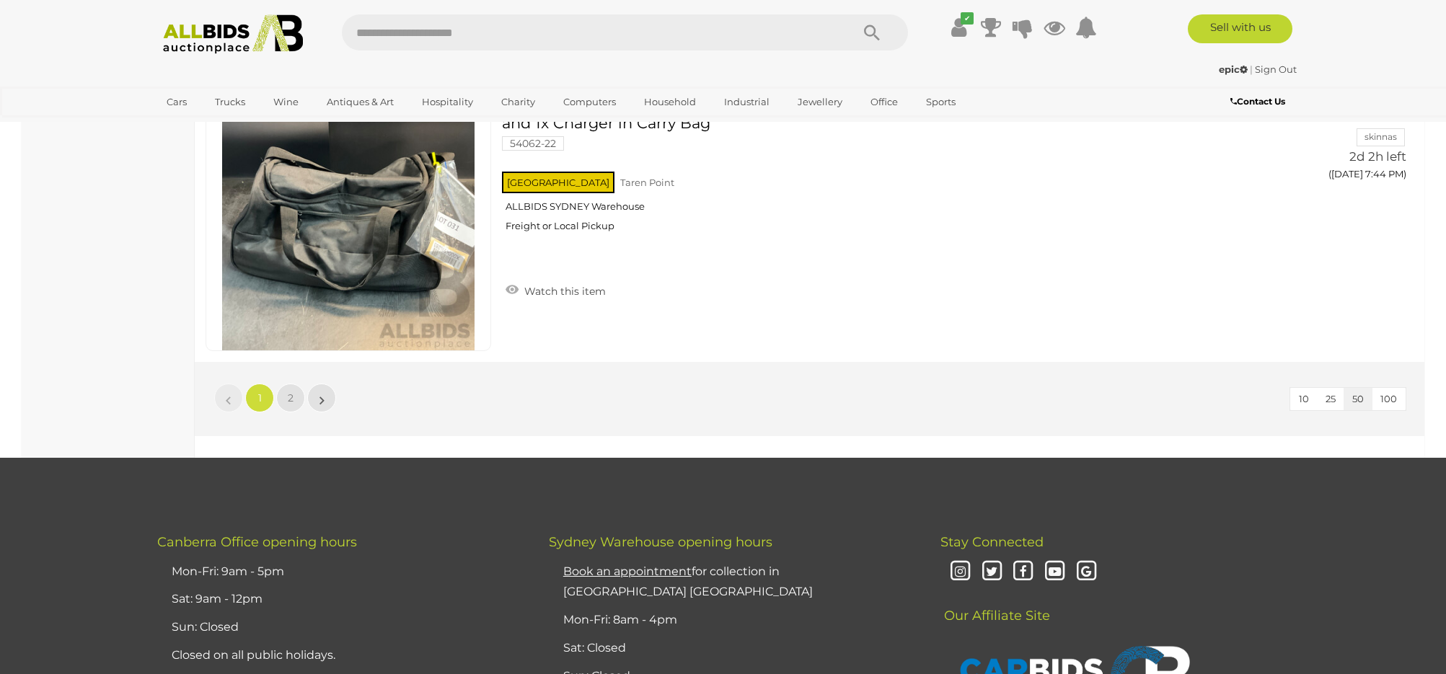
scroll to position [13800, 0]
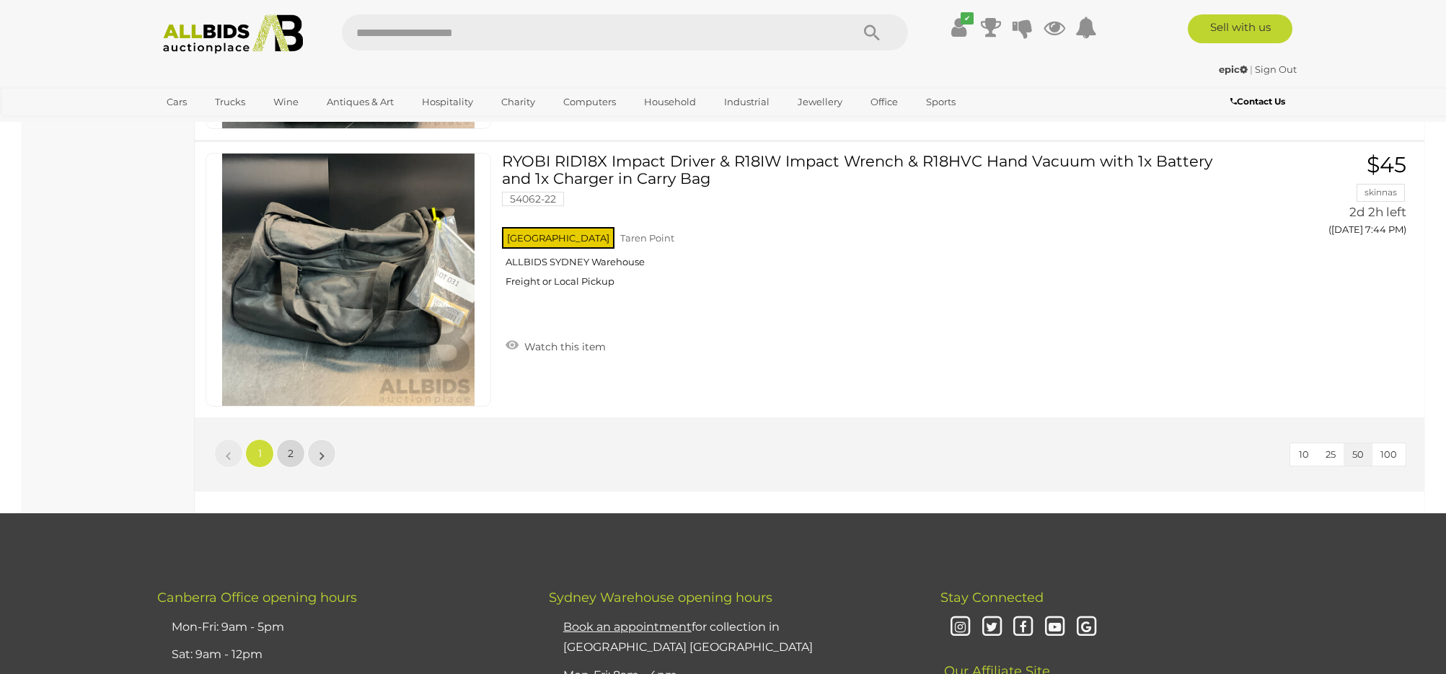
click at [283, 444] on link "2" at bounding box center [290, 453] width 29 height 29
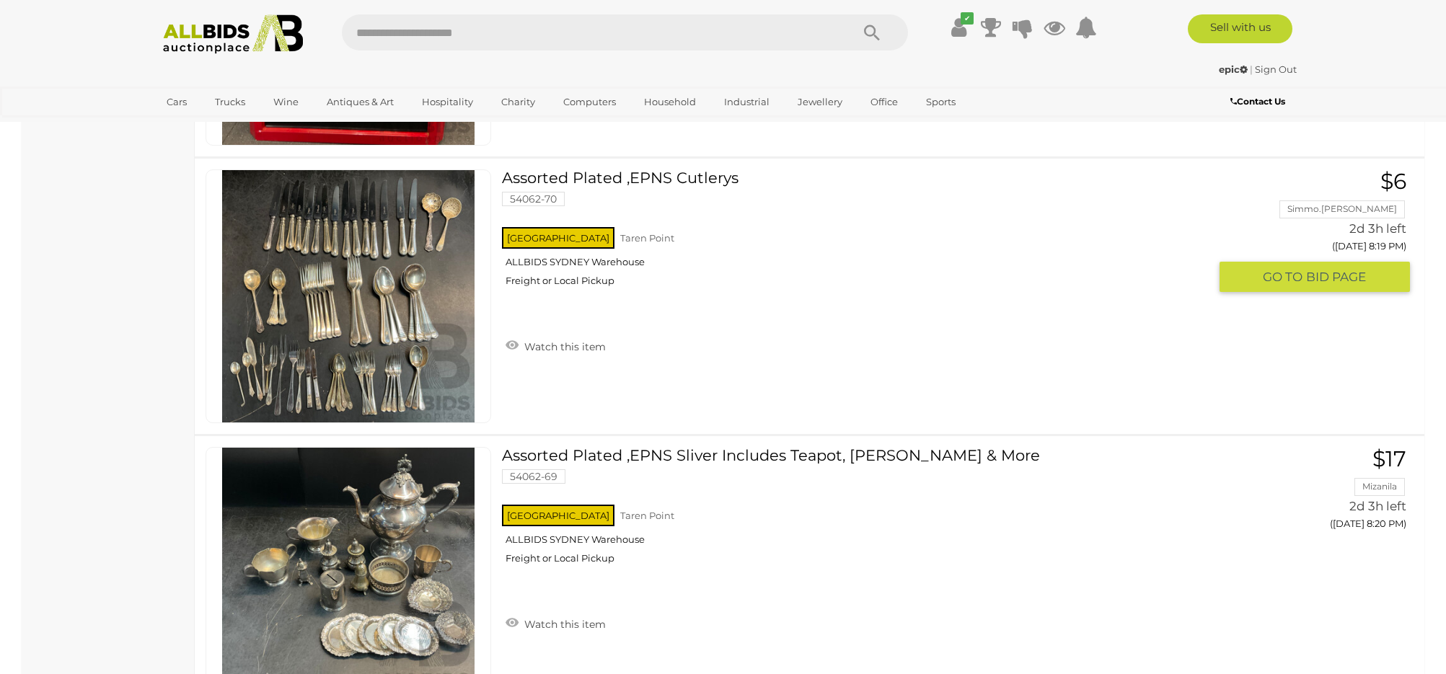
scroll to position [10443, 0]
click at [340, 293] on img at bounding box center [348, 297] width 252 height 252
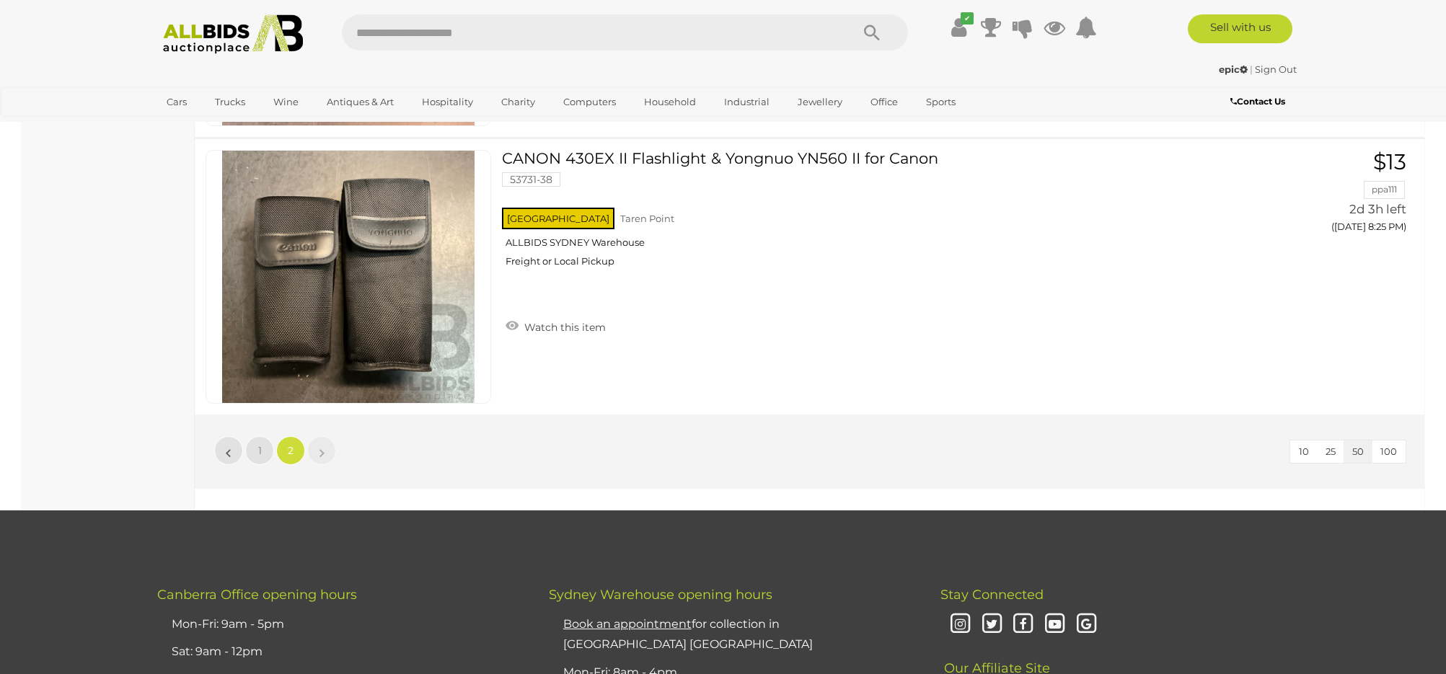
scroll to position [12131, 0]
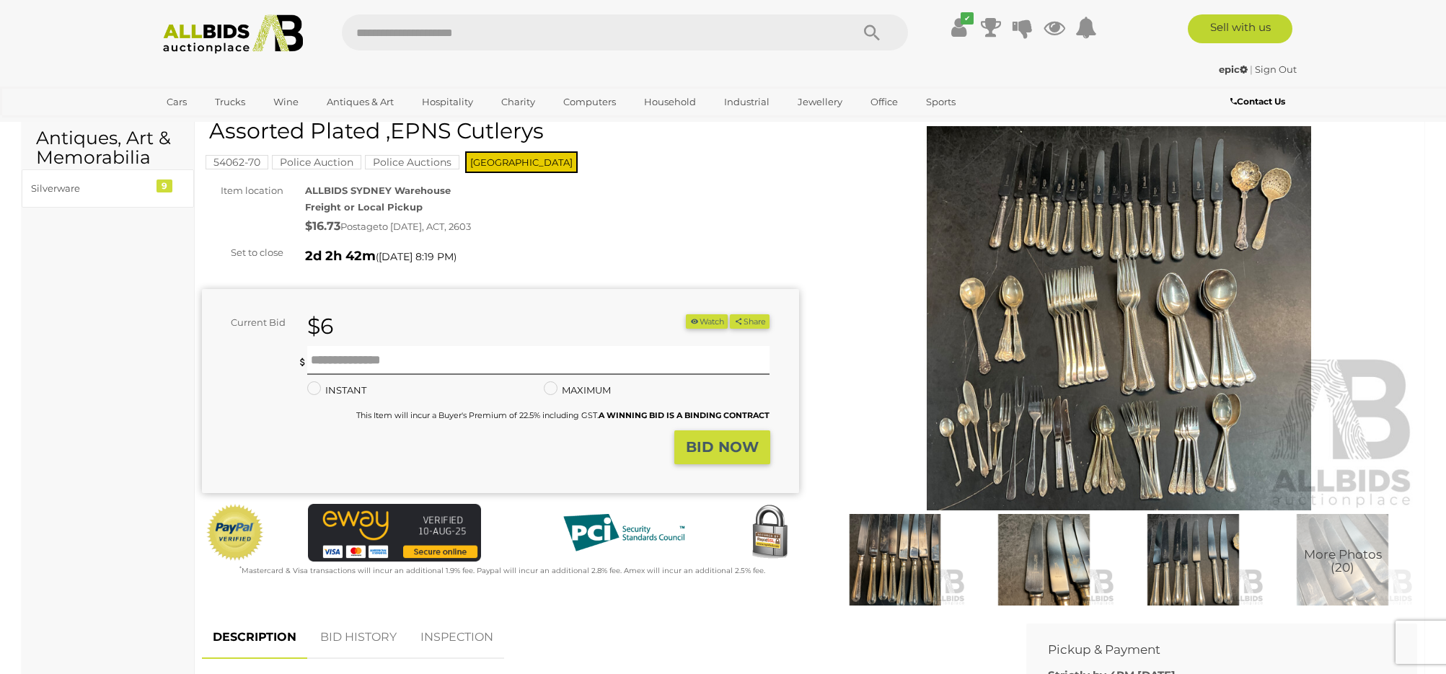
scroll to position [57, 0]
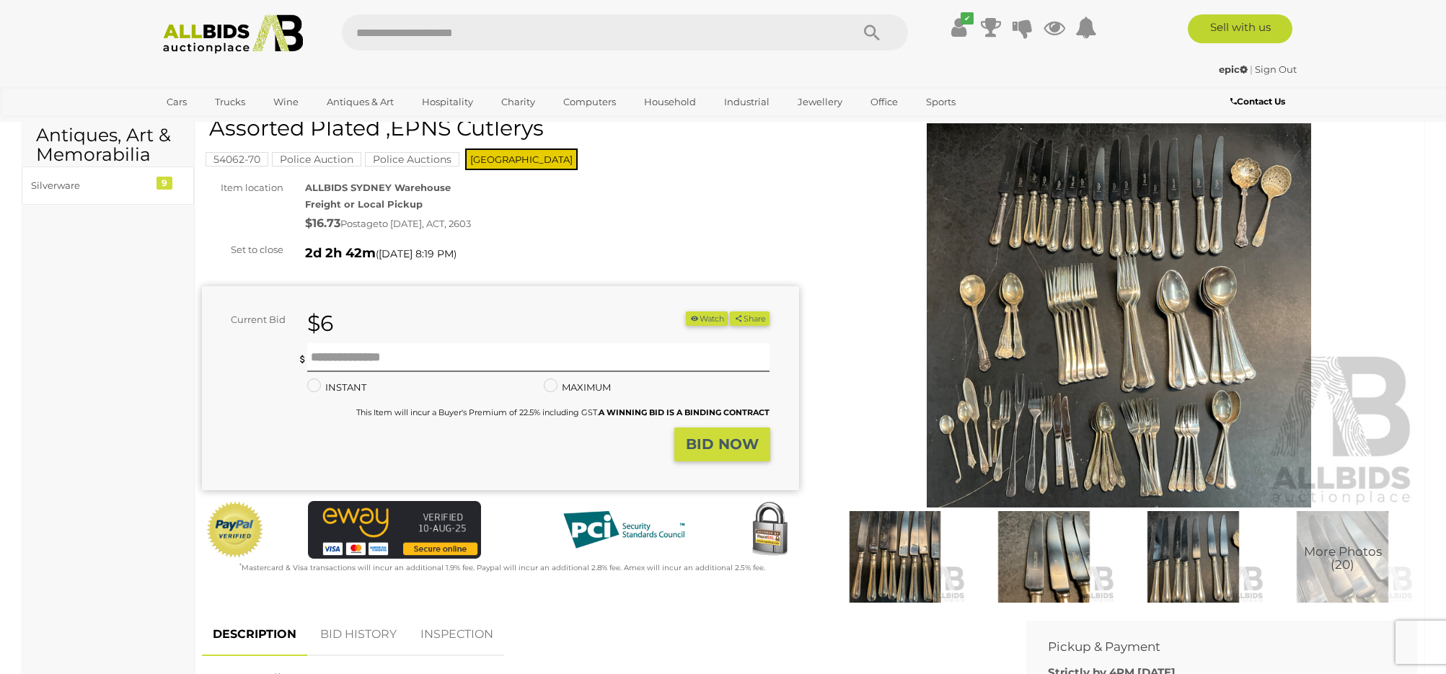
click at [1169, 318] on img at bounding box center [1119, 315] width 597 height 384
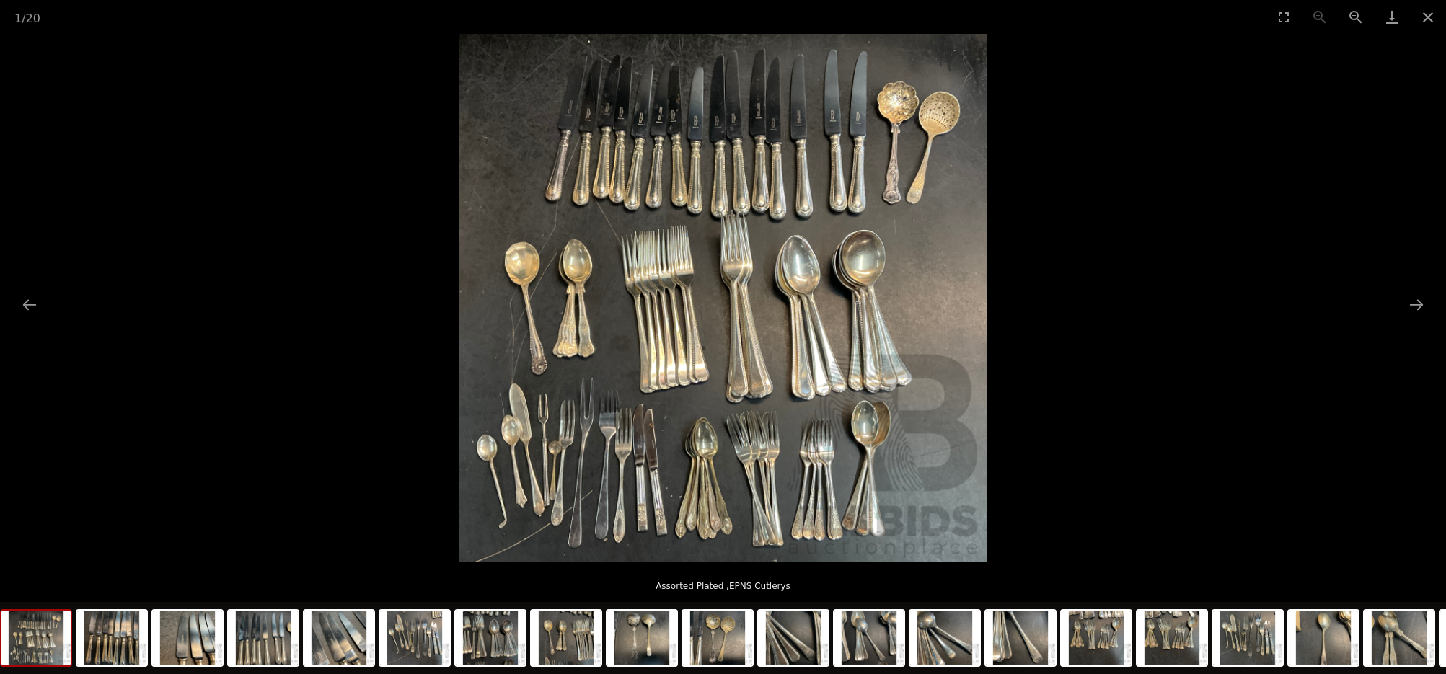
click at [835, 208] on img at bounding box center [723, 298] width 528 height 528
click at [1417, 304] on button "Next slide" at bounding box center [1417, 305] width 30 height 28
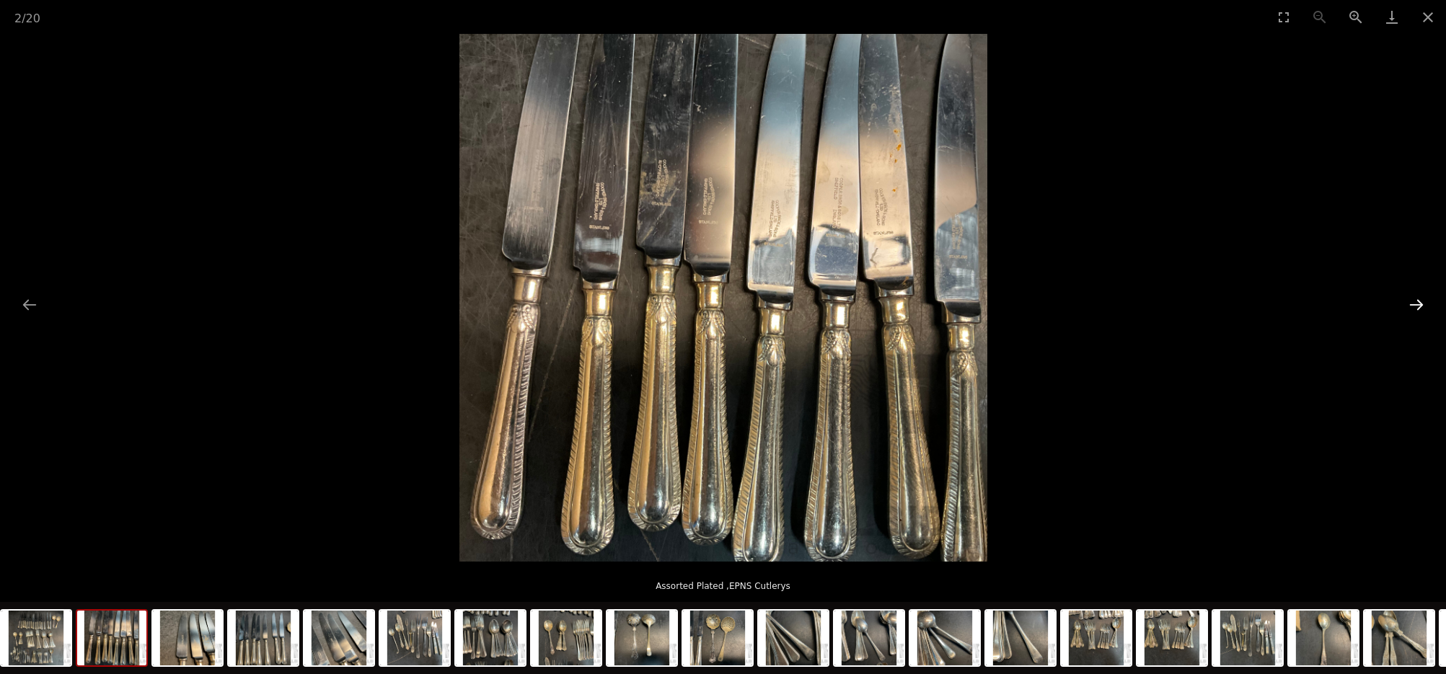
scroll to position [55, 1]
click at [1417, 304] on button "Next slide" at bounding box center [1417, 305] width 30 height 28
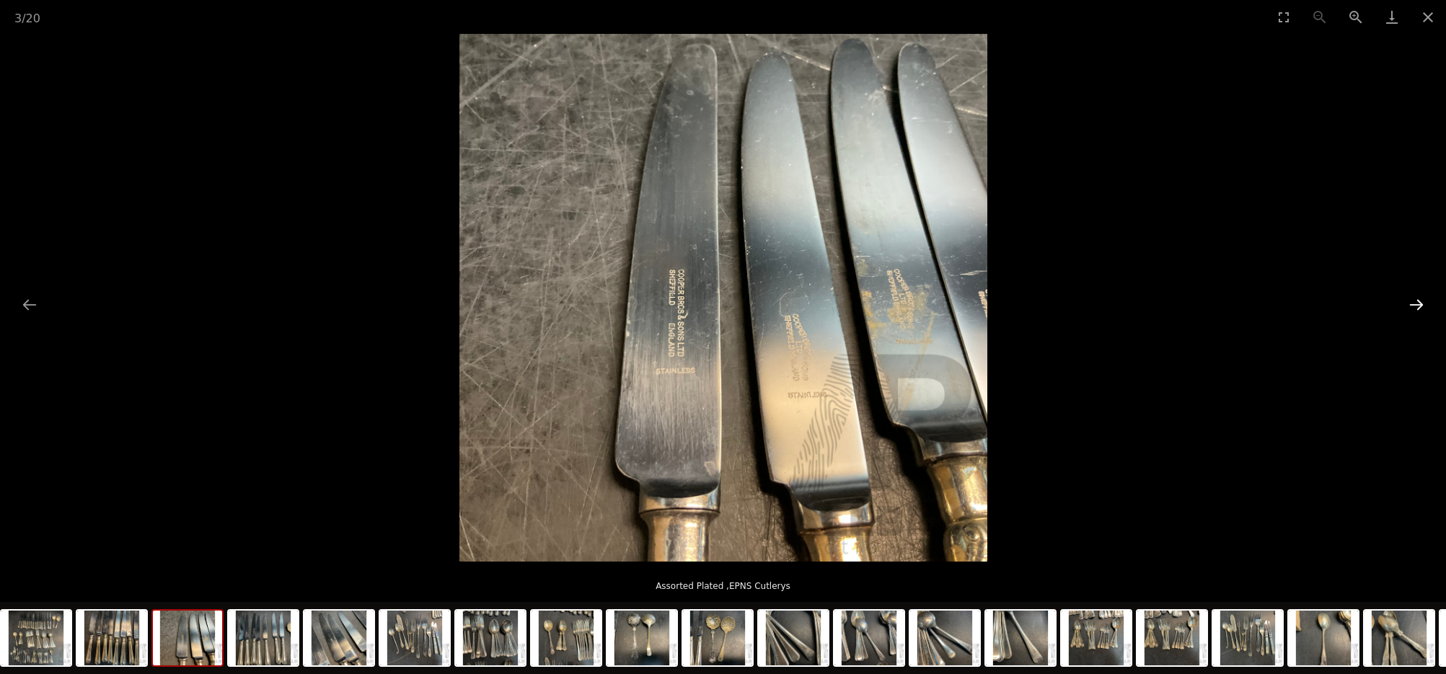
click at [1417, 304] on button "Next slide" at bounding box center [1417, 305] width 30 height 28
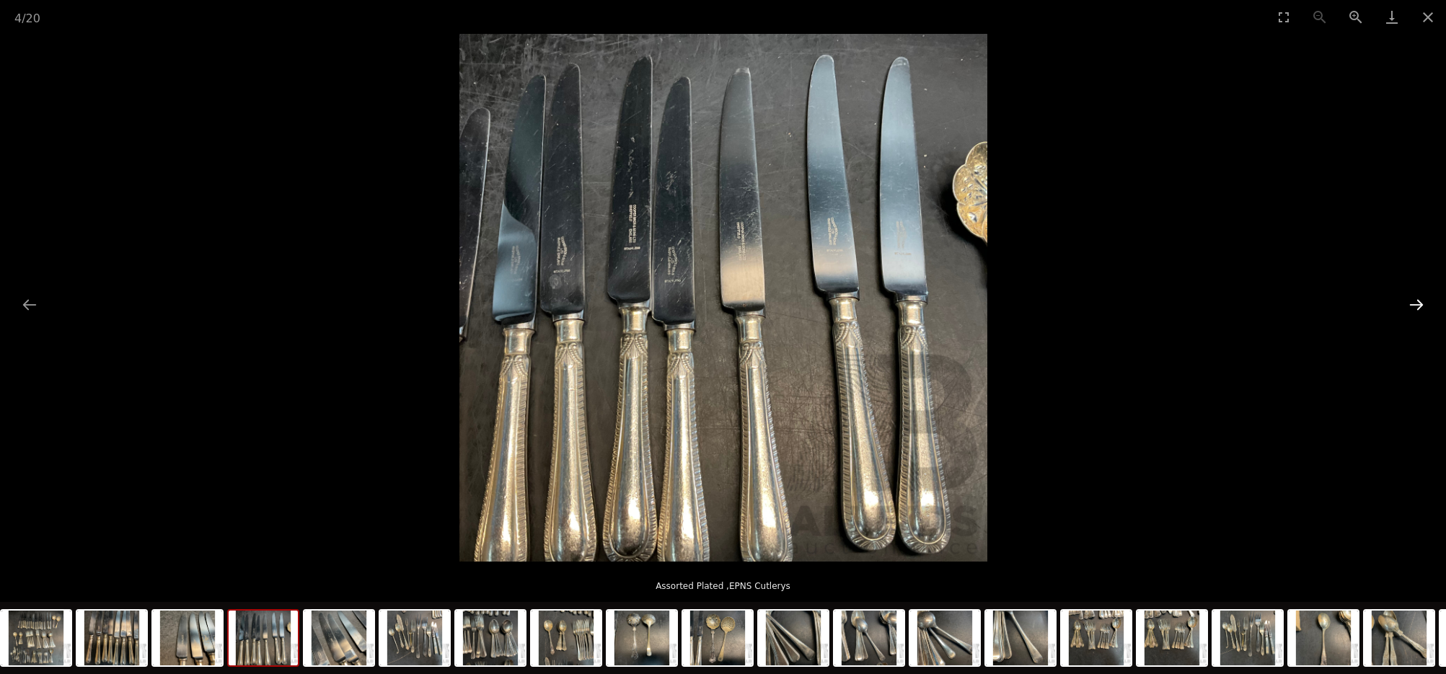
scroll to position [53, 1]
click at [1417, 304] on button "Next slide" at bounding box center [1417, 305] width 30 height 28
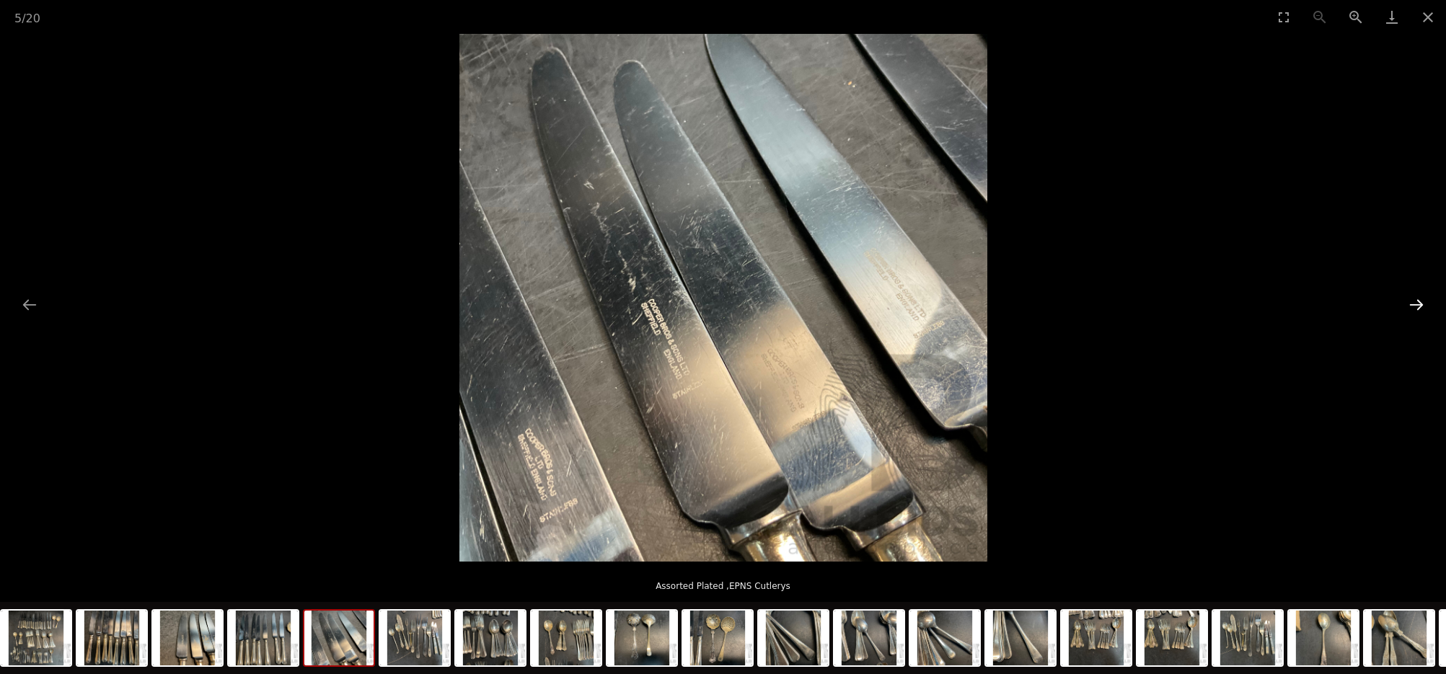
click at [1417, 304] on button "Next slide" at bounding box center [1417, 305] width 30 height 28
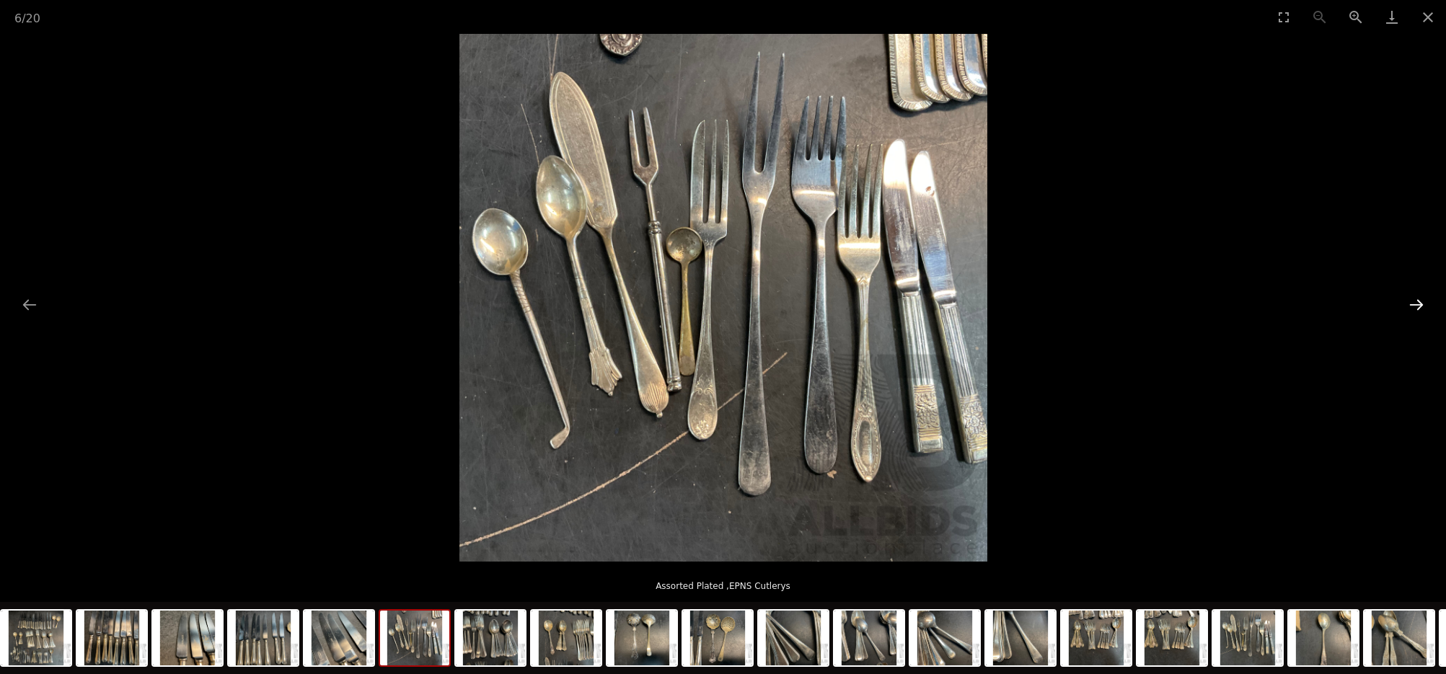
click at [1417, 304] on button "Next slide" at bounding box center [1417, 305] width 30 height 28
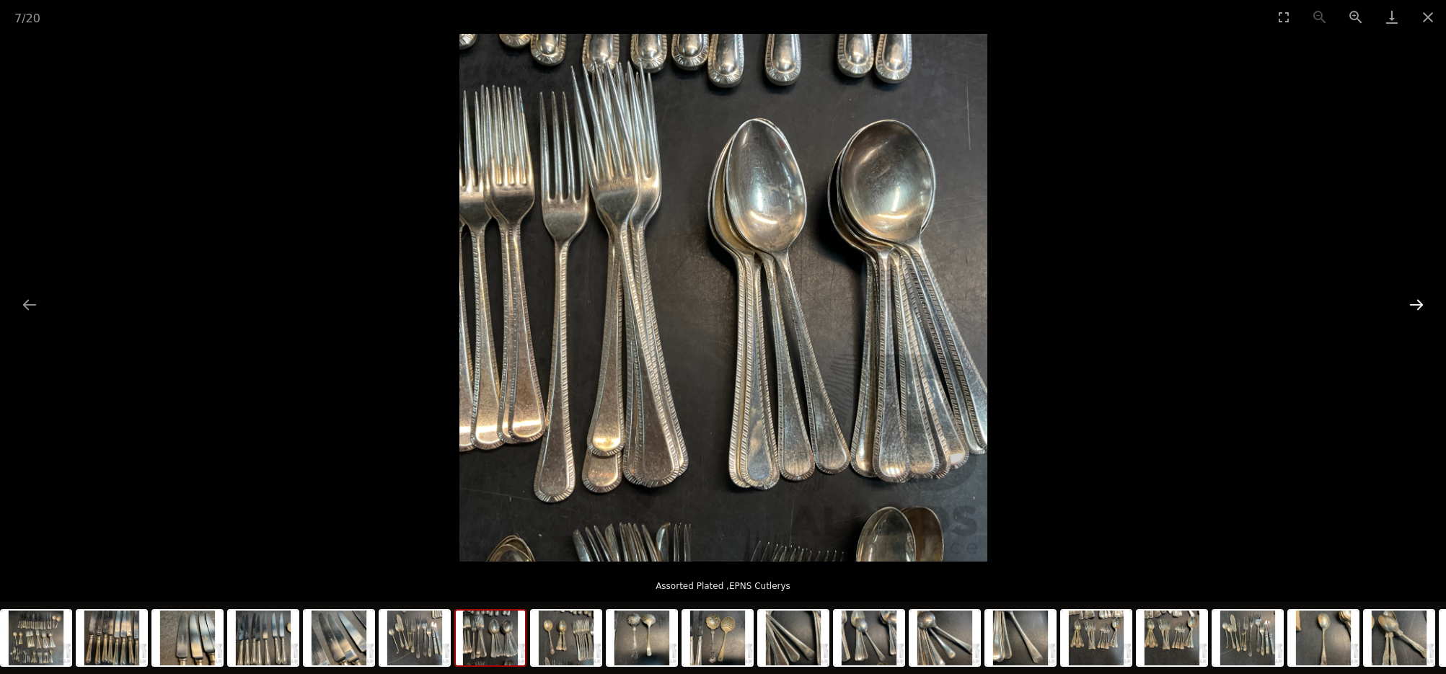
click at [1417, 304] on button "Next slide" at bounding box center [1417, 305] width 30 height 28
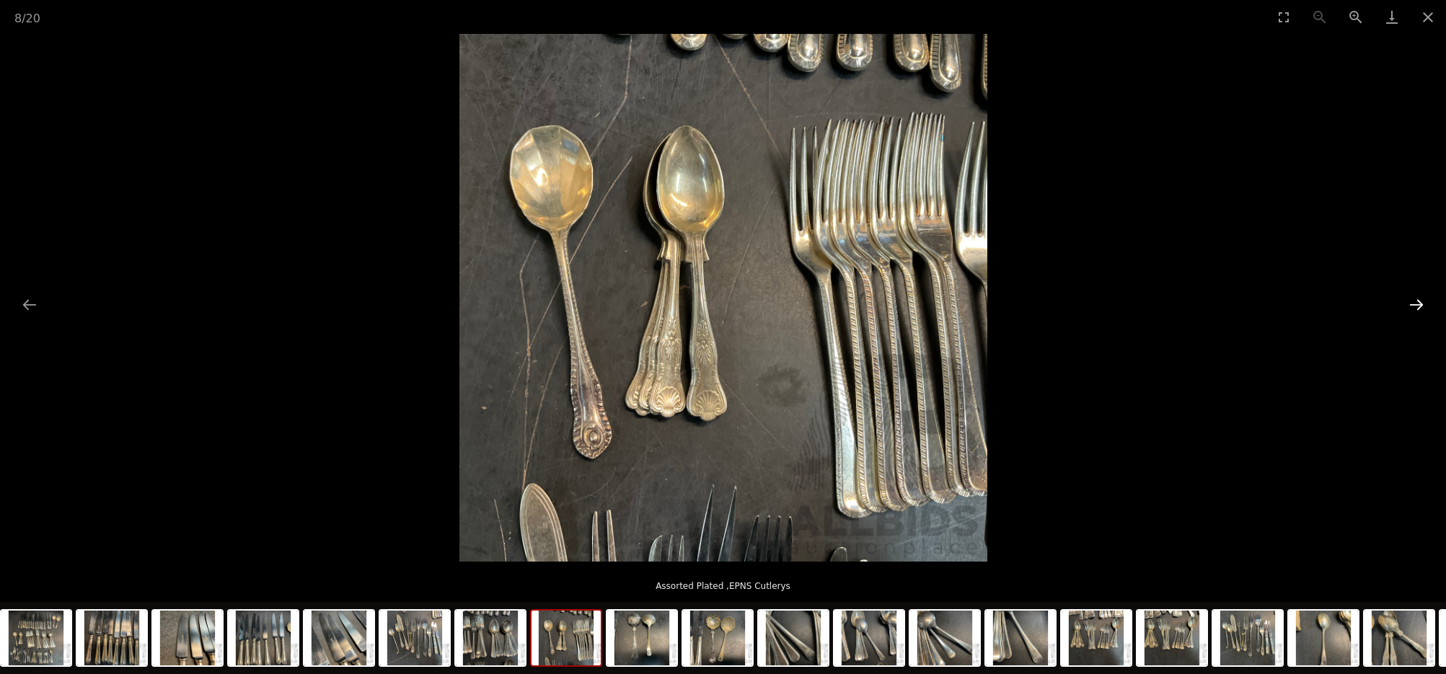
click at [1417, 304] on button "Next slide" at bounding box center [1417, 305] width 30 height 28
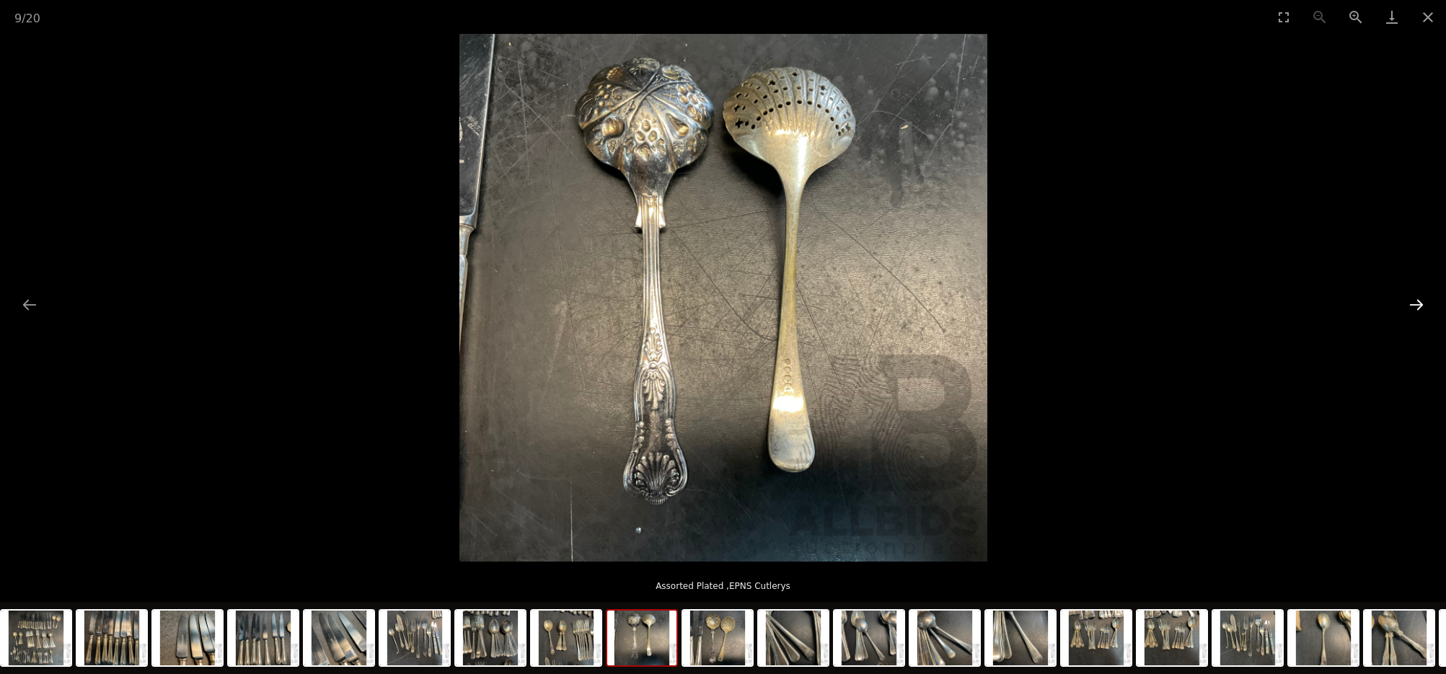
click at [1417, 304] on button "Next slide" at bounding box center [1417, 305] width 30 height 28
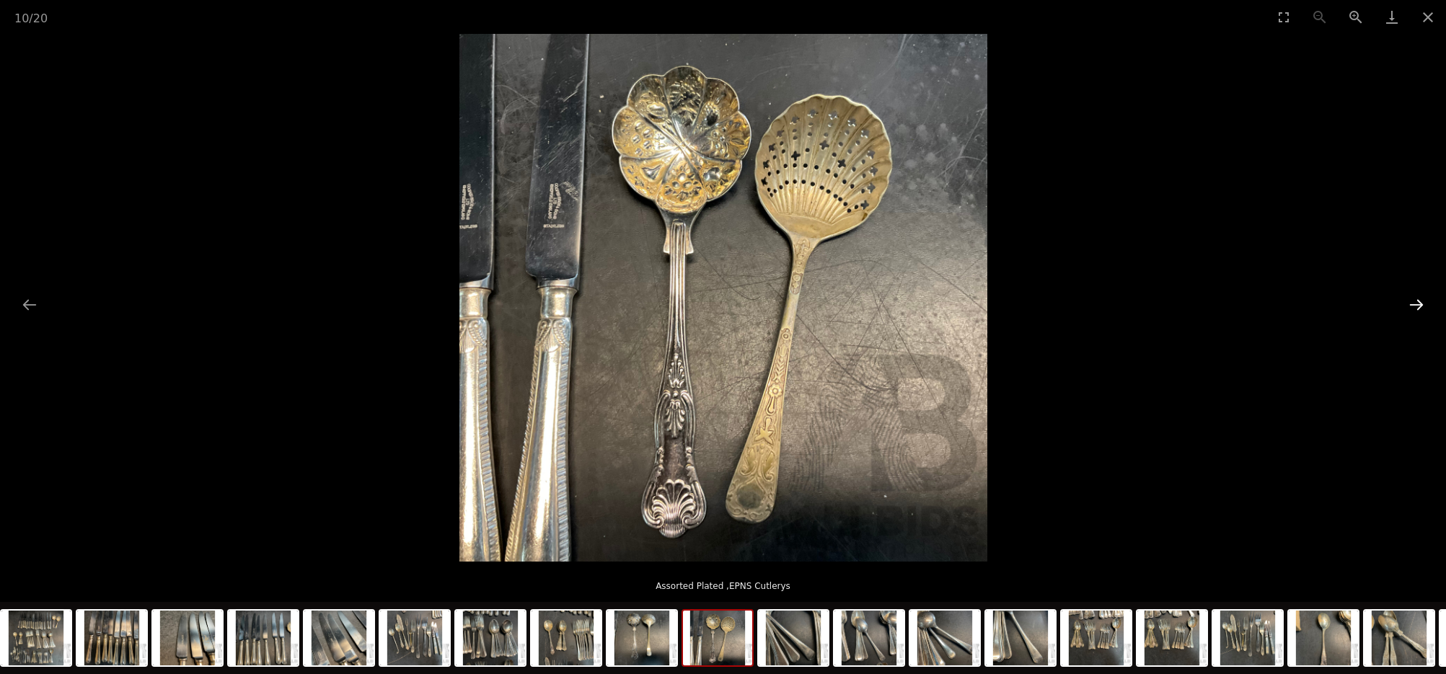
click at [1417, 304] on button "Next slide" at bounding box center [1417, 305] width 30 height 28
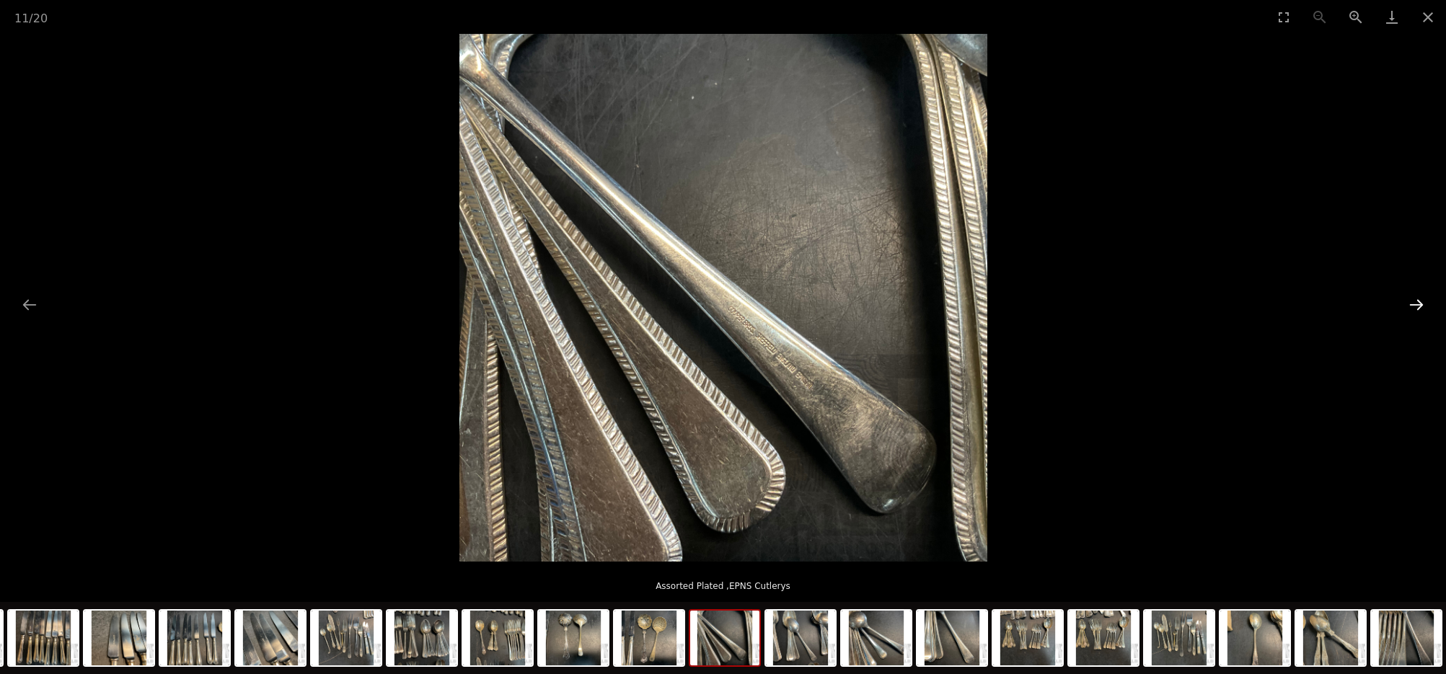
click at [1417, 304] on button "Next slide" at bounding box center [1417, 305] width 30 height 28
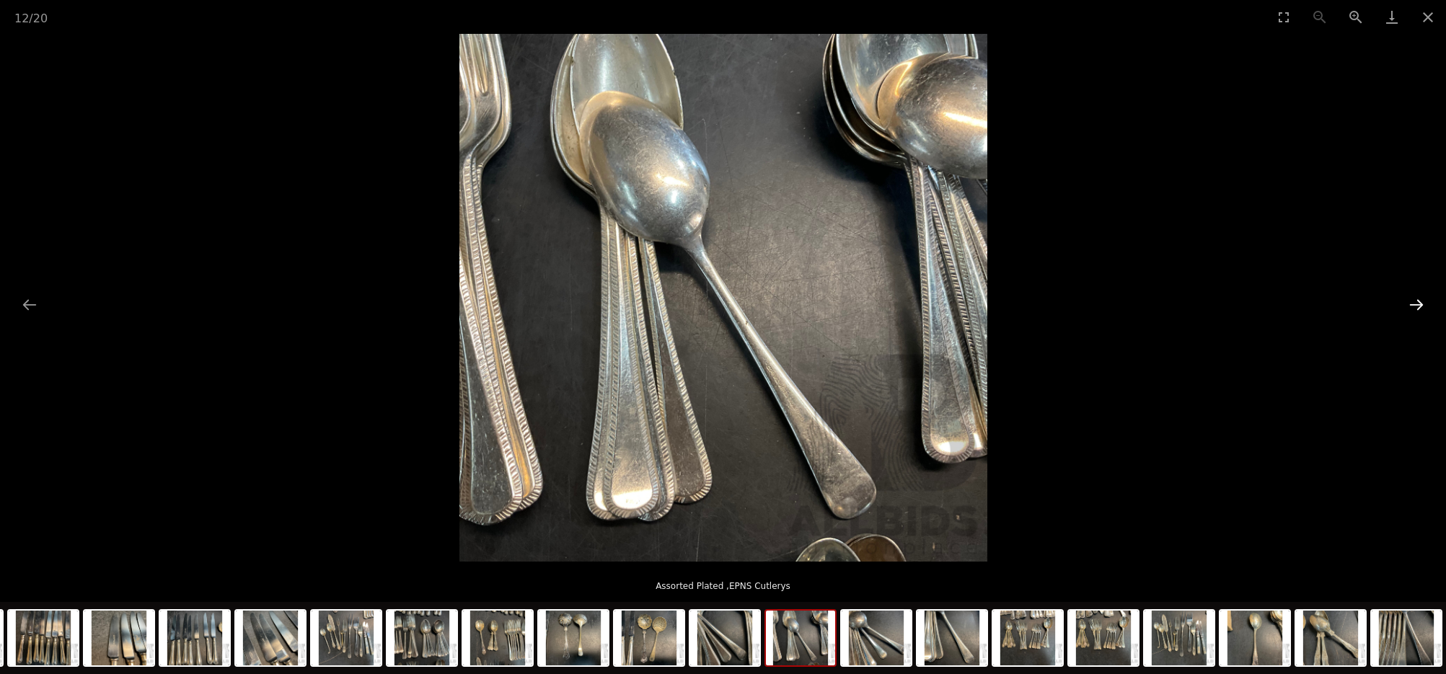
click at [1417, 304] on button "Next slide" at bounding box center [1417, 305] width 30 height 28
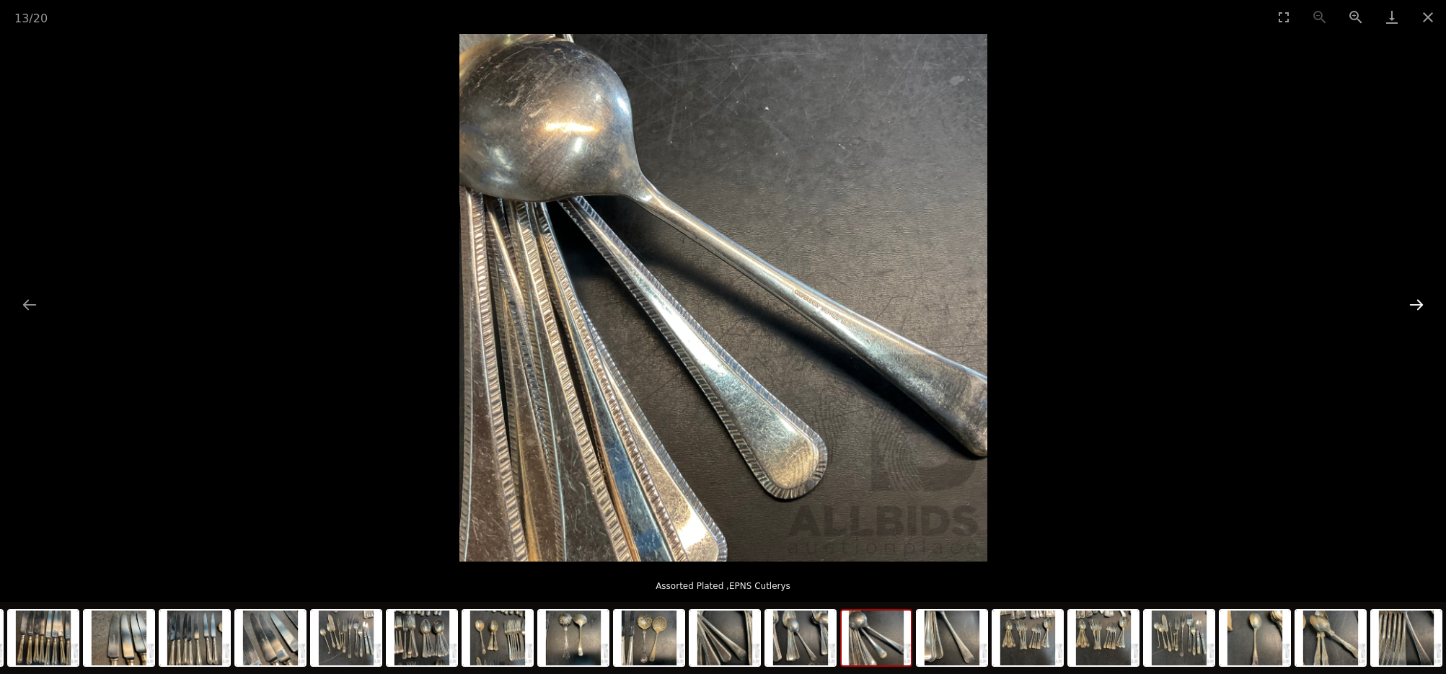
click at [1417, 304] on button "Next slide" at bounding box center [1417, 305] width 30 height 28
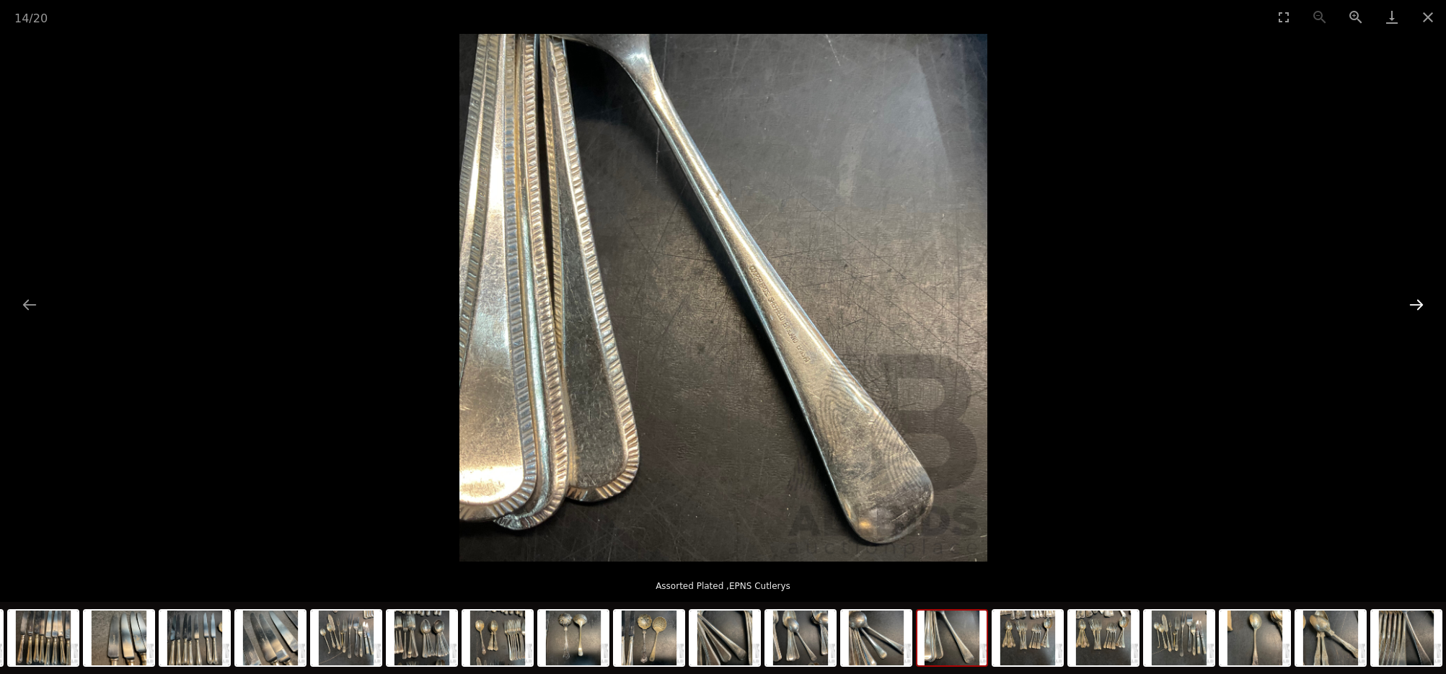
click at [1417, 304] on button "Next slide" at bounding box center [1417, 305] width 30 height 28
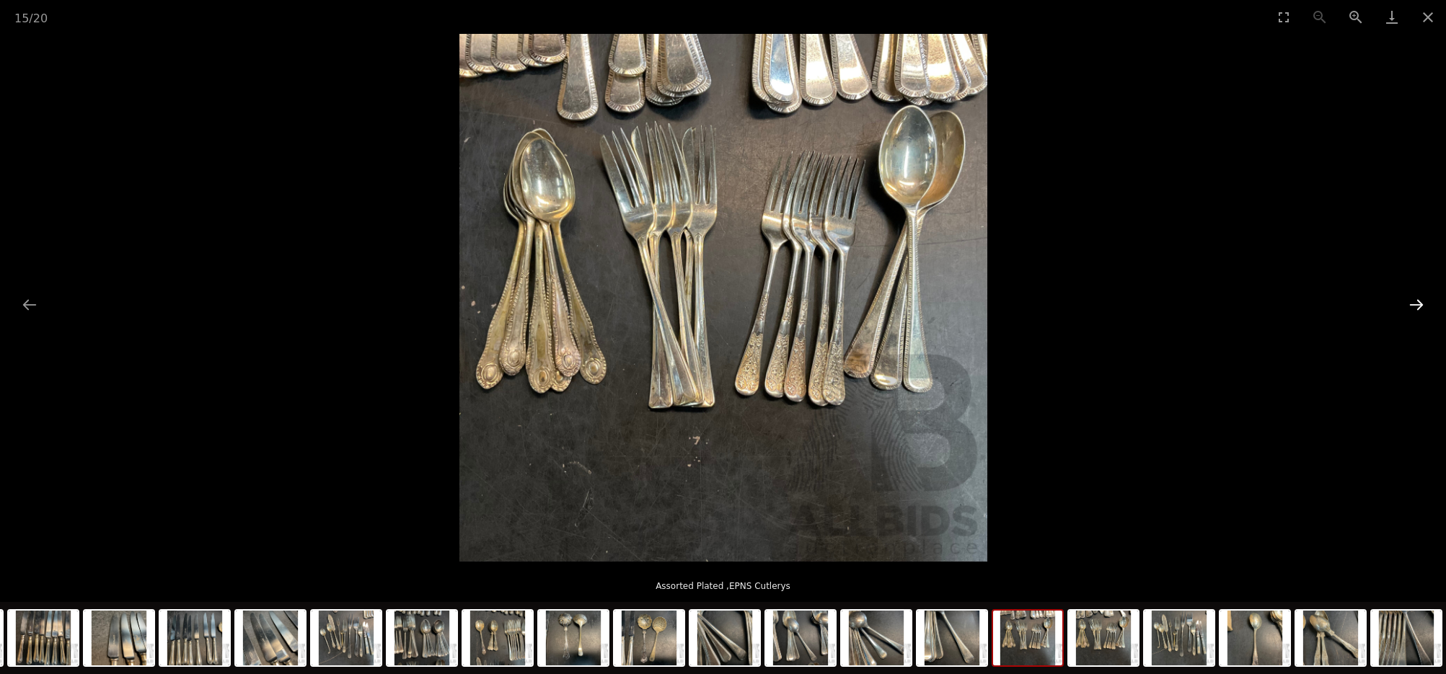
click at [1417, 304] on button "Next slide" at bounding box center [1417, 305] width 30 height 28
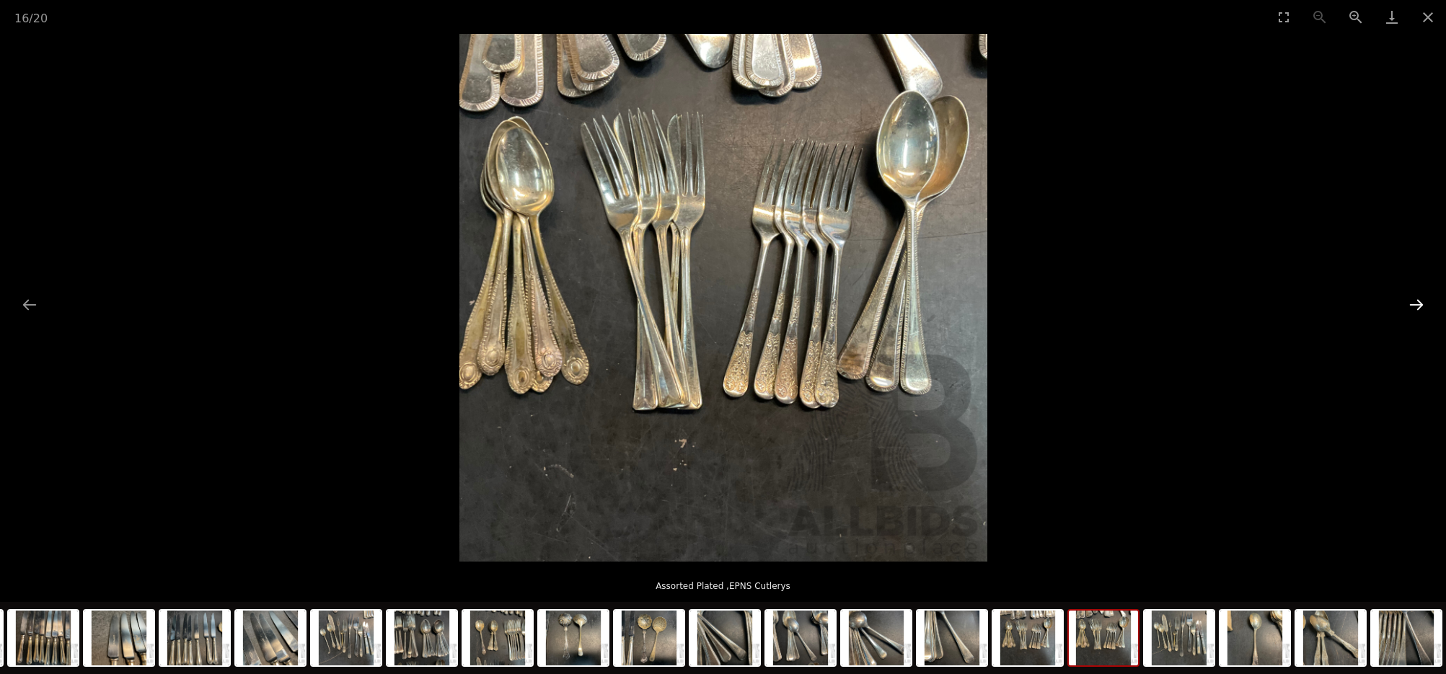
click at [1417, 304] on button "Next slide" at bounding box center [1417, 305] width 30 height 28
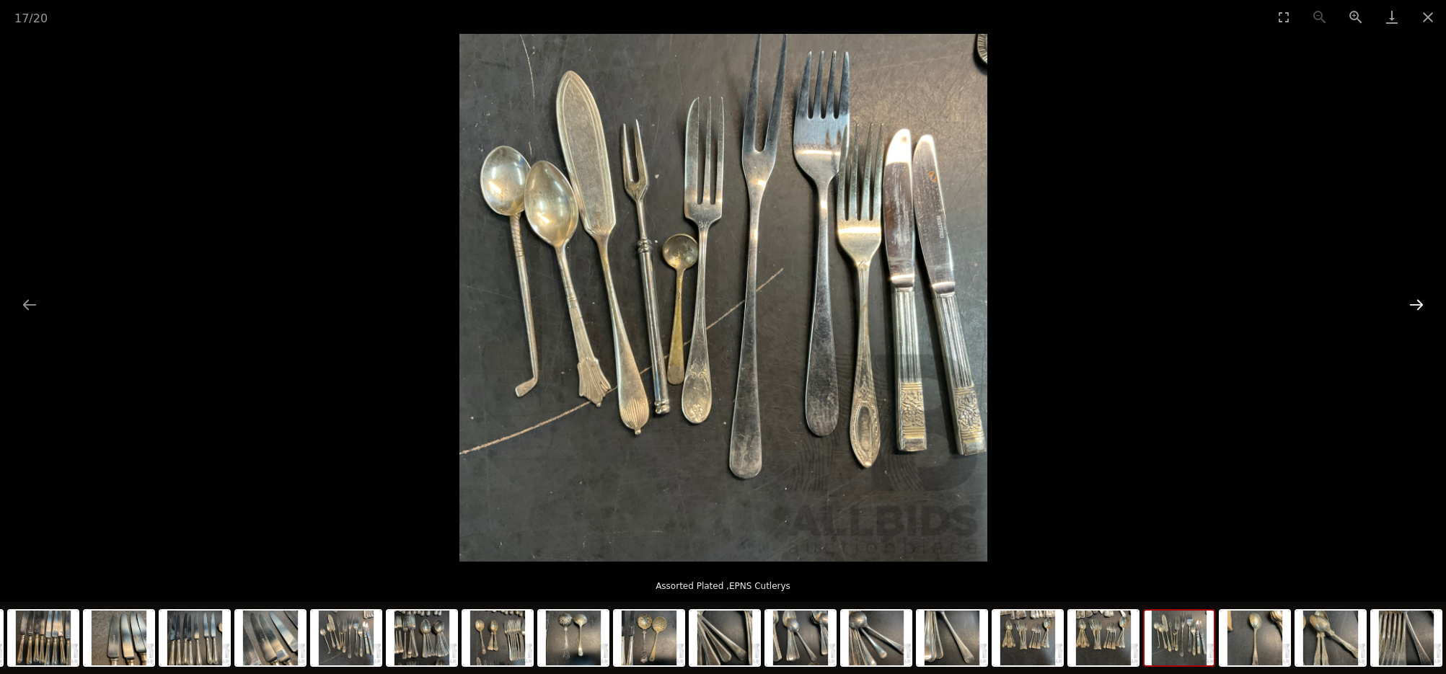
click at [1417, 304] on button "Next slide" at bounding box center [1417, 305] width 30 height 28
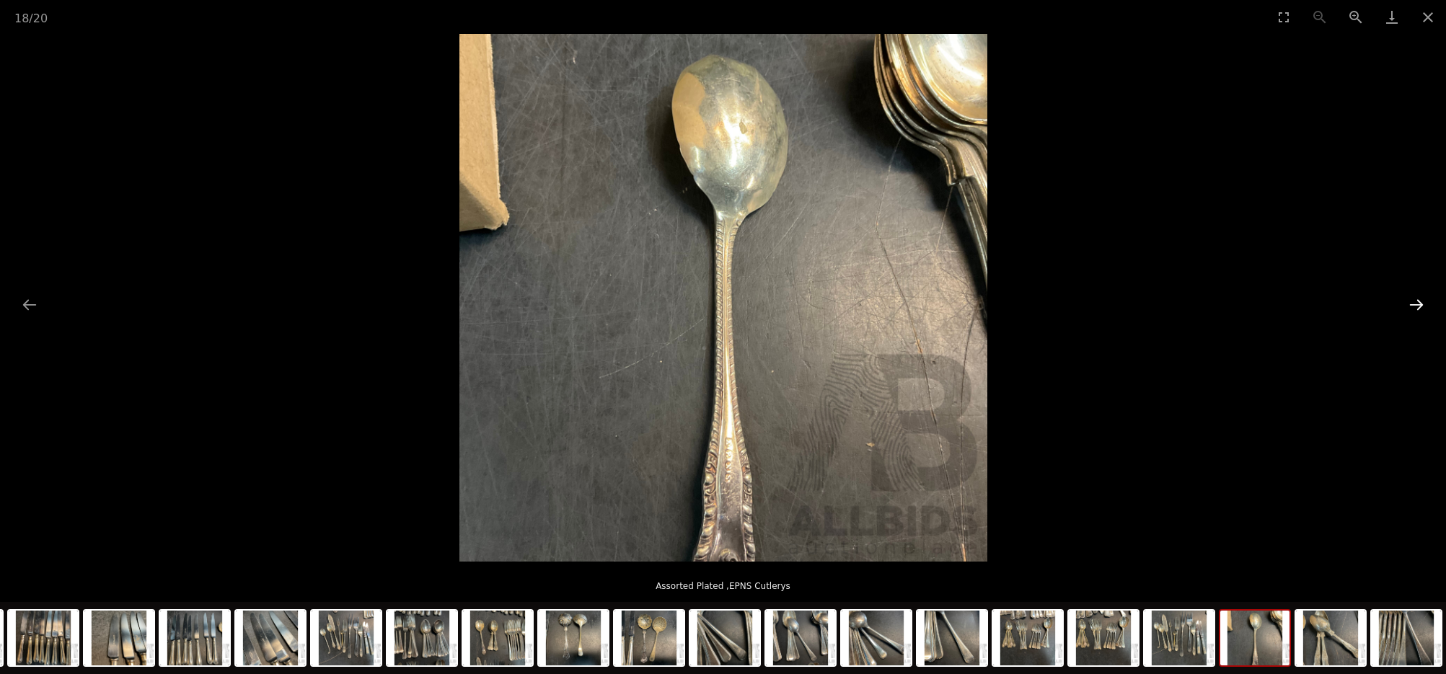
click at [1417, 304] on button "Next slide" at bounding box center [1417, 305] width 30 height 28
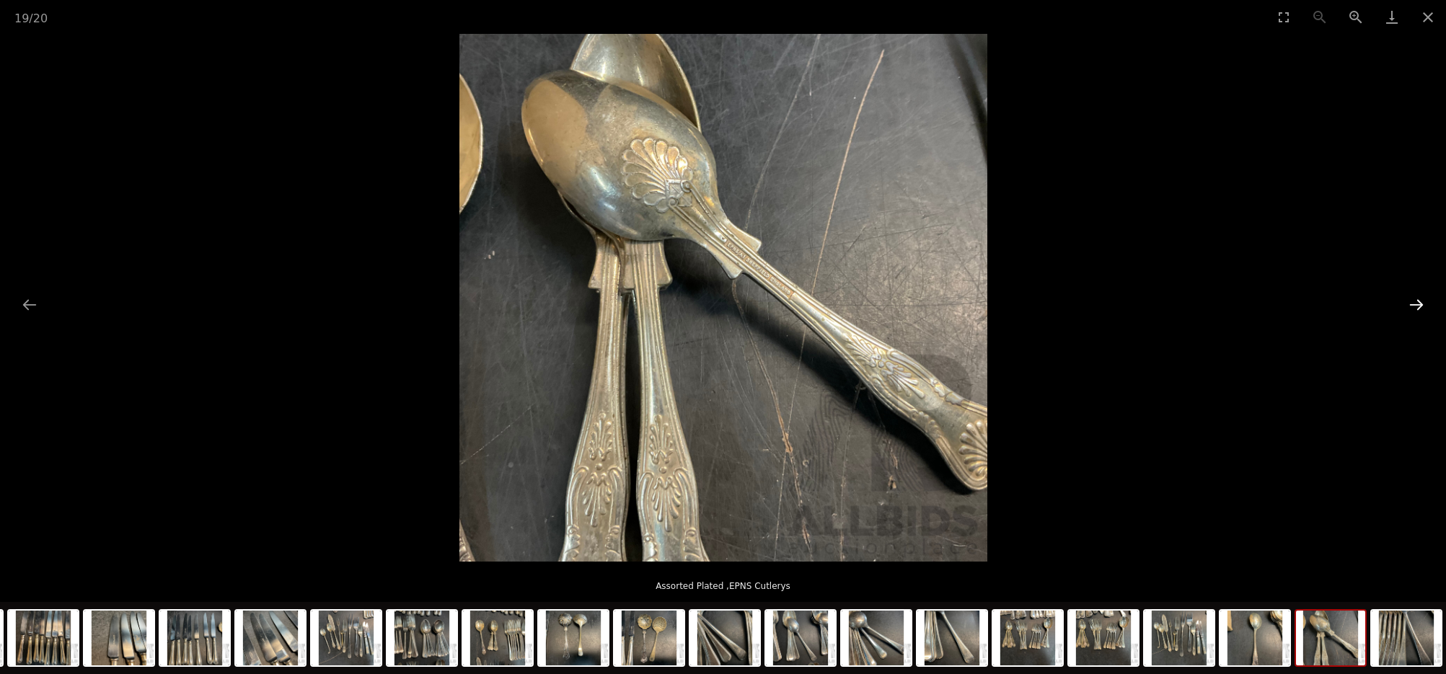
click at [1417, 304] on button "Next slide" at bounding box center [1417, 305] width 30 height 28
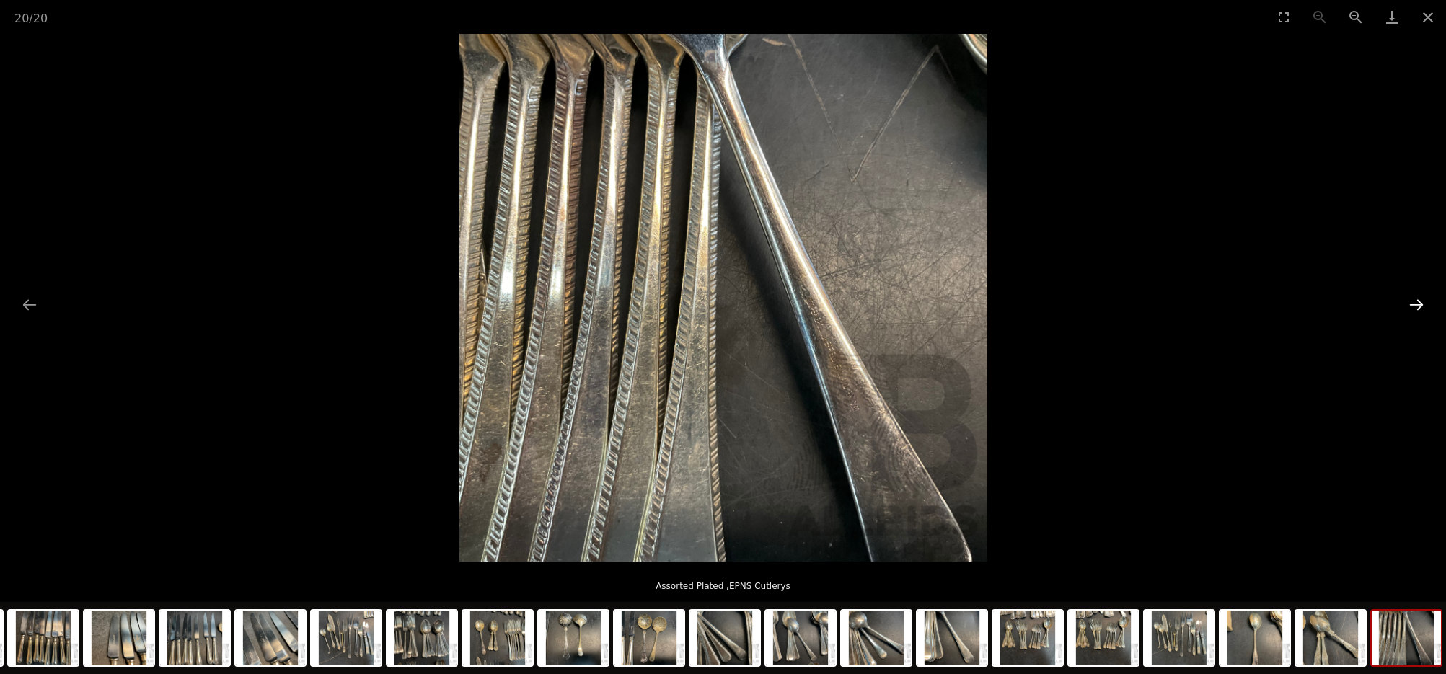
click at [1417, 304] on button "Next slide" at bounding box center [1417, 305] width 30 height 28
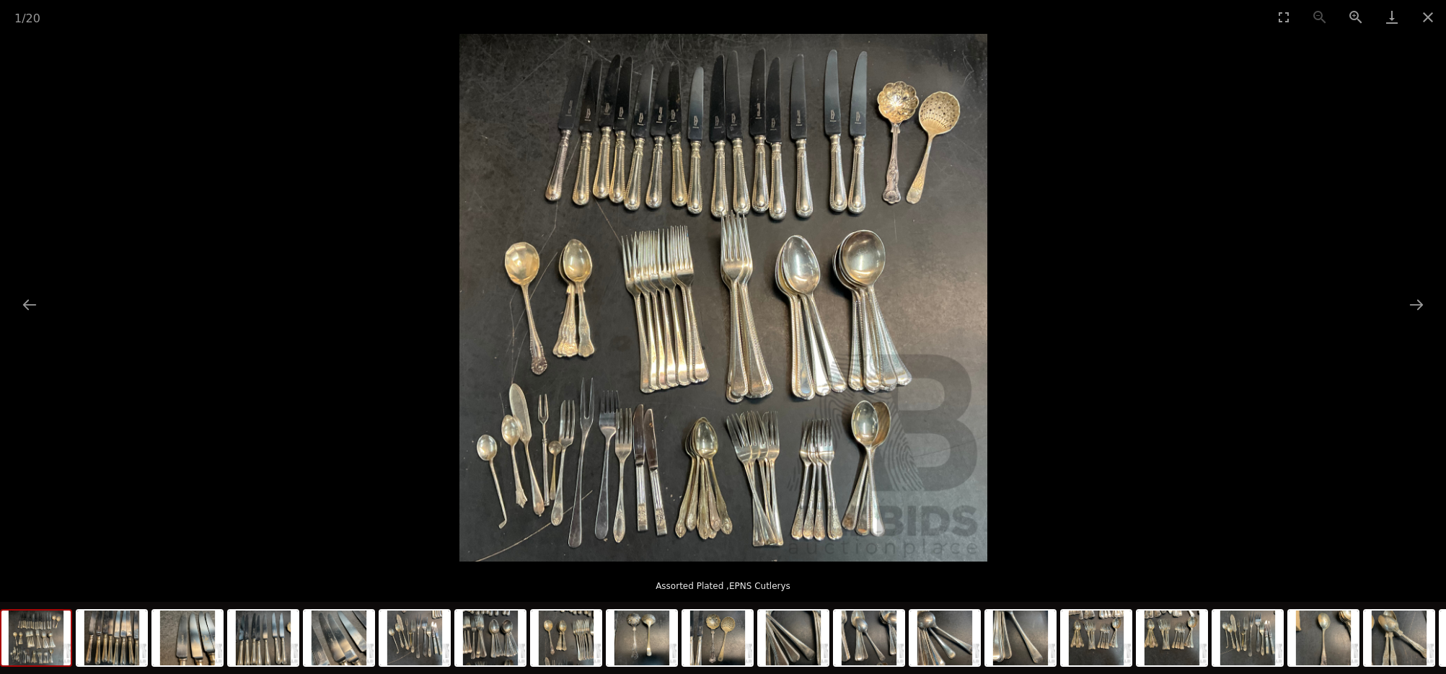
scroll to position [53, 0]
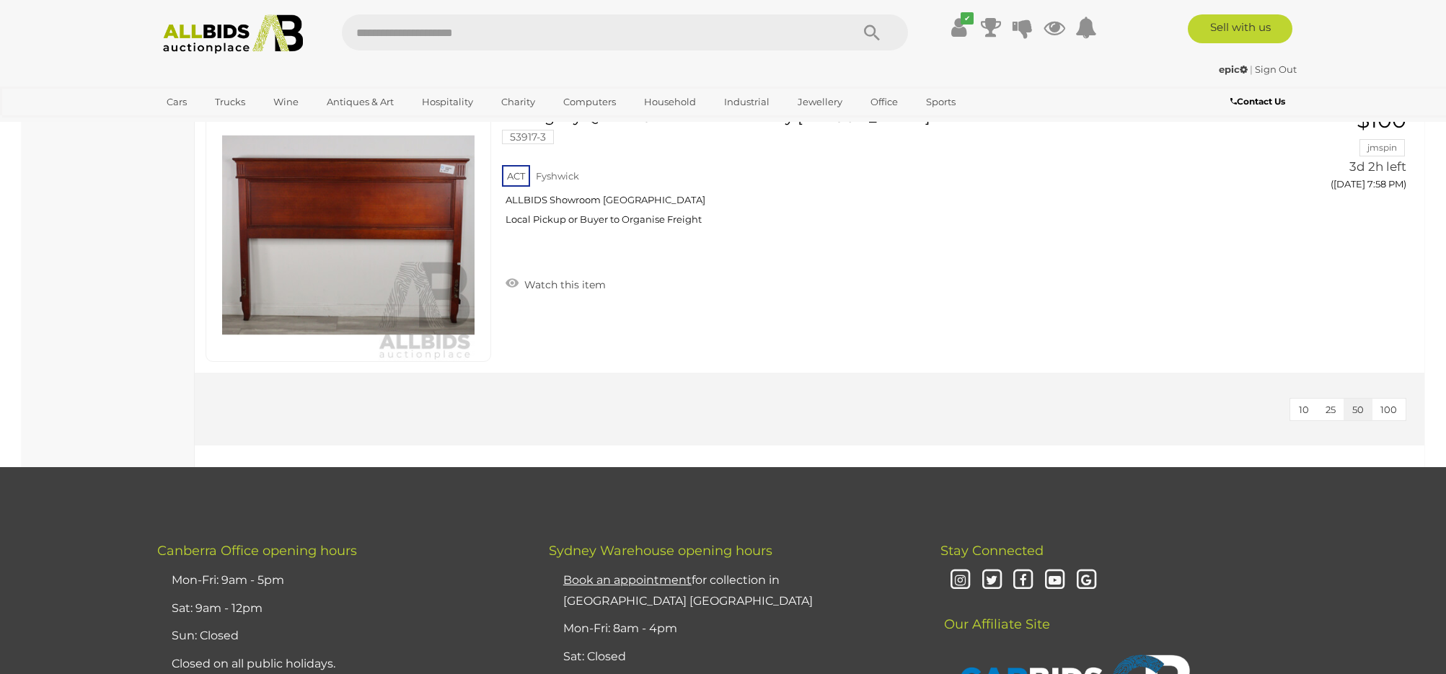
scroll to position [6359, 0]
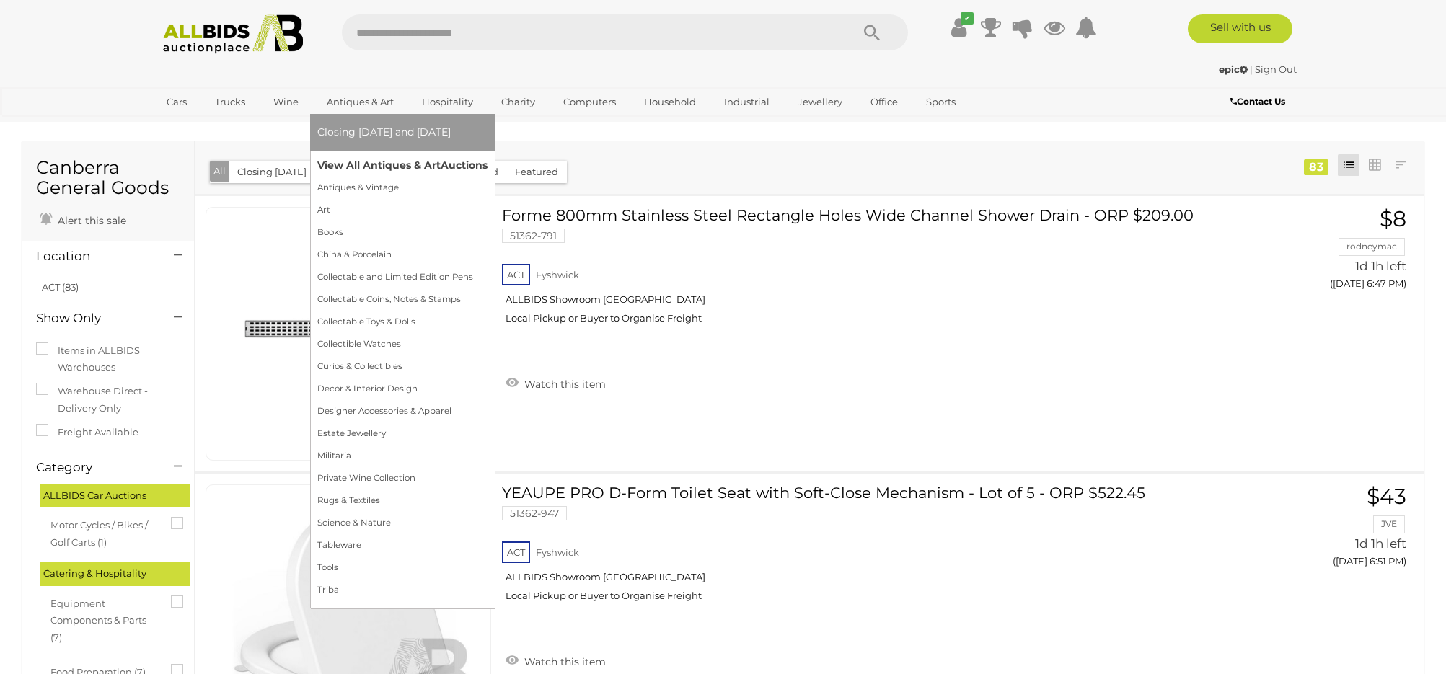
click at [371, 162] on link "View All Antiques & Art Auctions" at bounding box center [402, 165] width 170 height 22
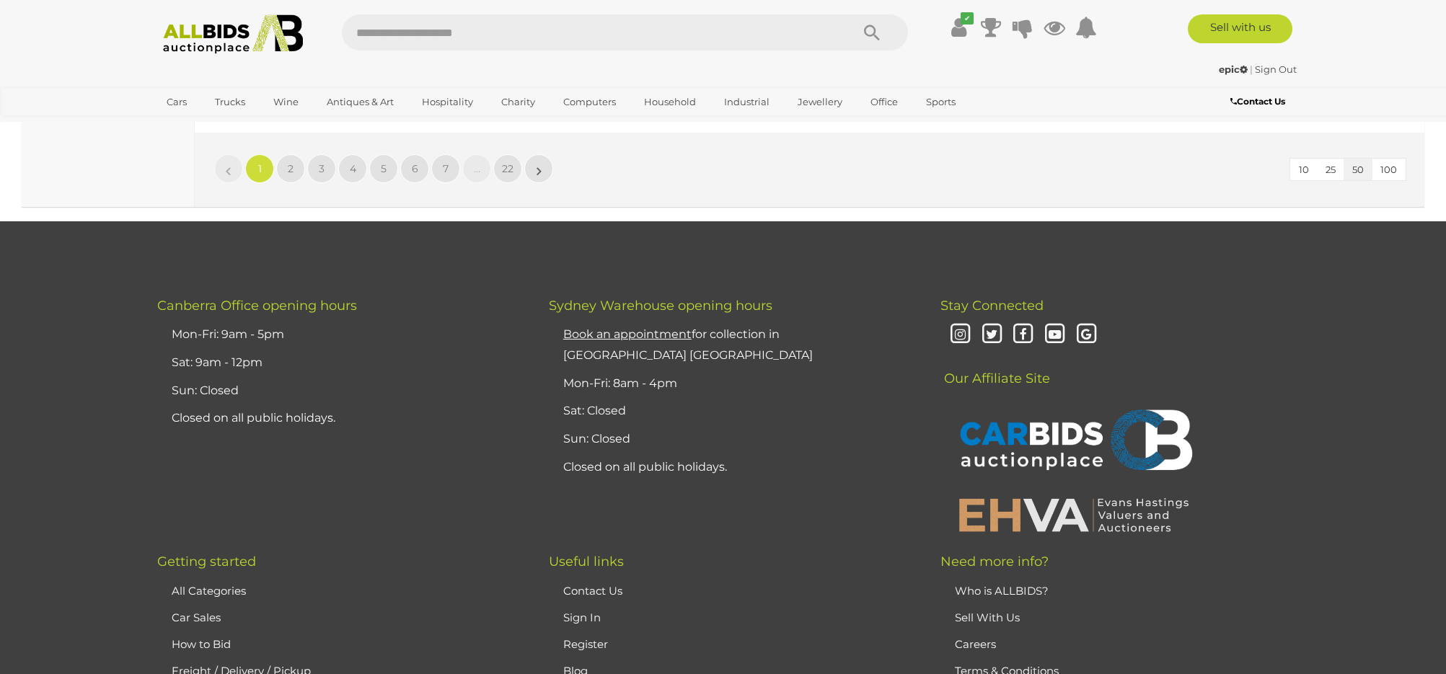
scroll to position [14181, 0]
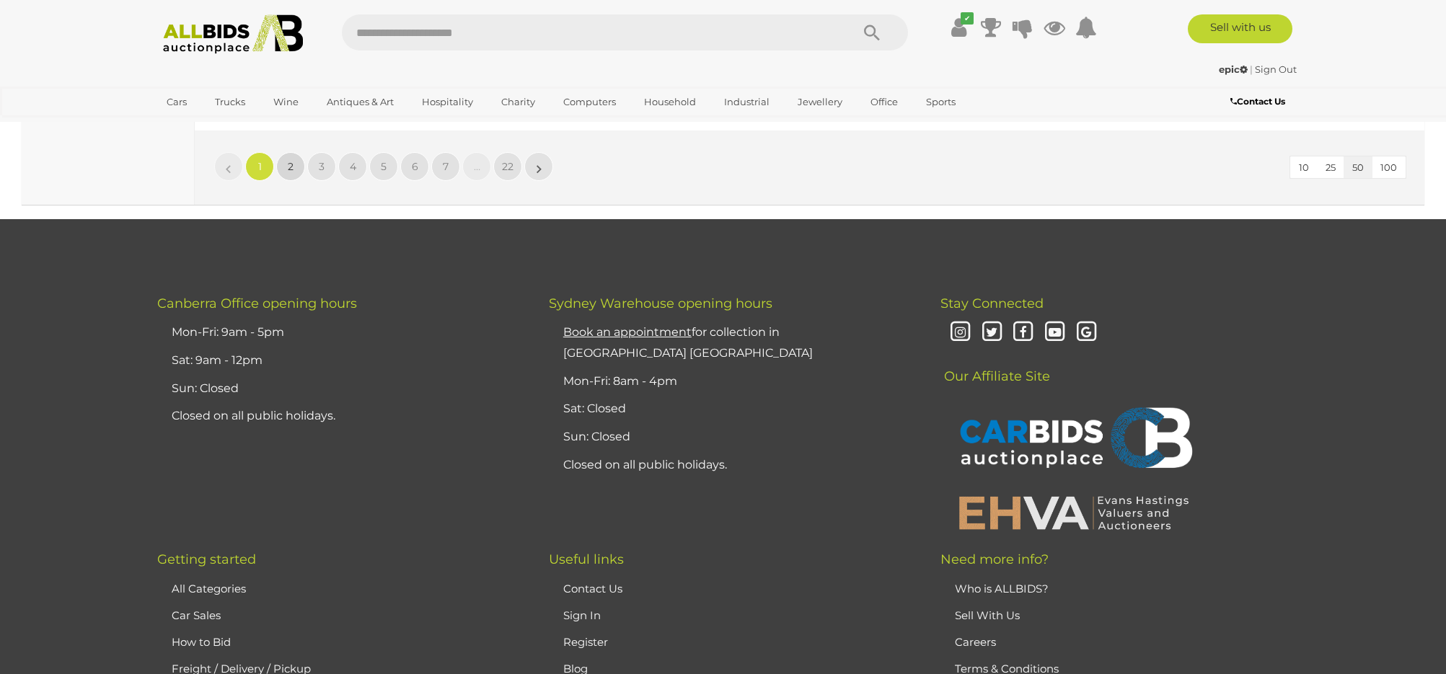
click at [301, 166] on link "2" at bounding box center [290, 166] width 29 height 29
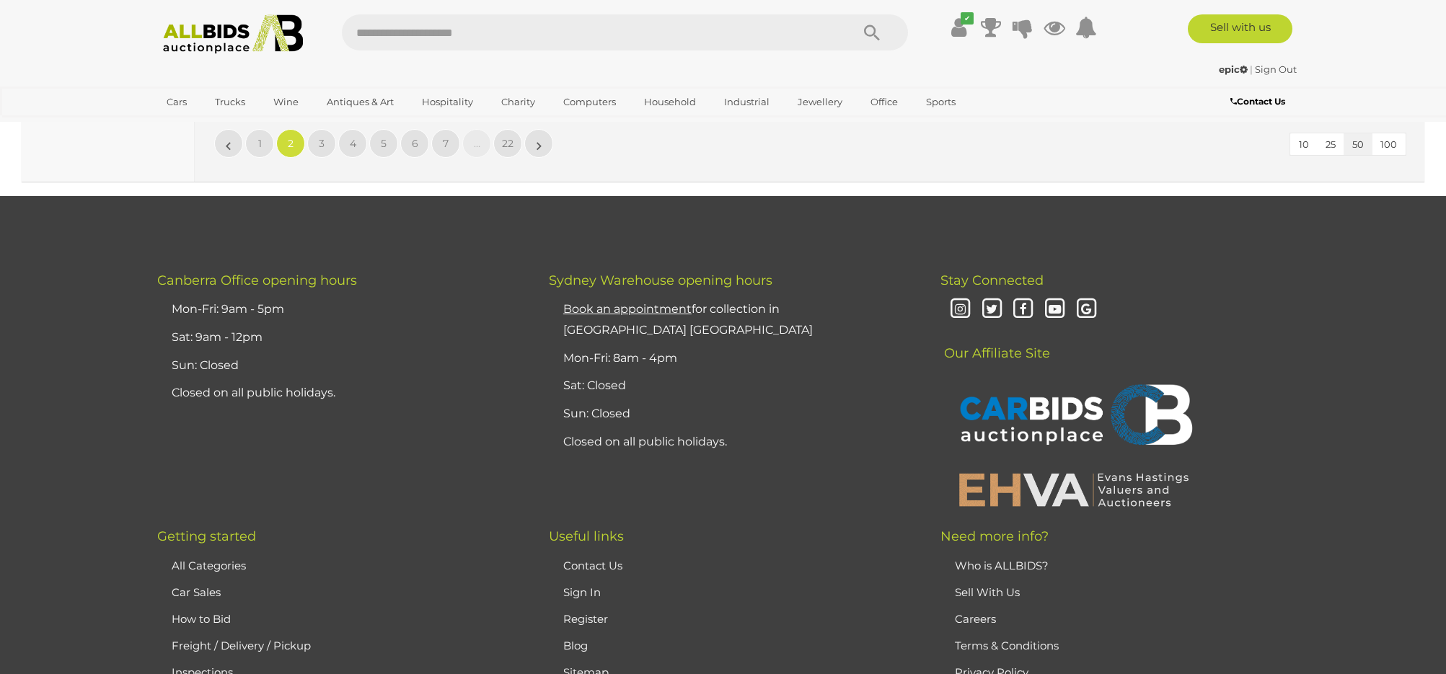
scroll to position [14205, 0]
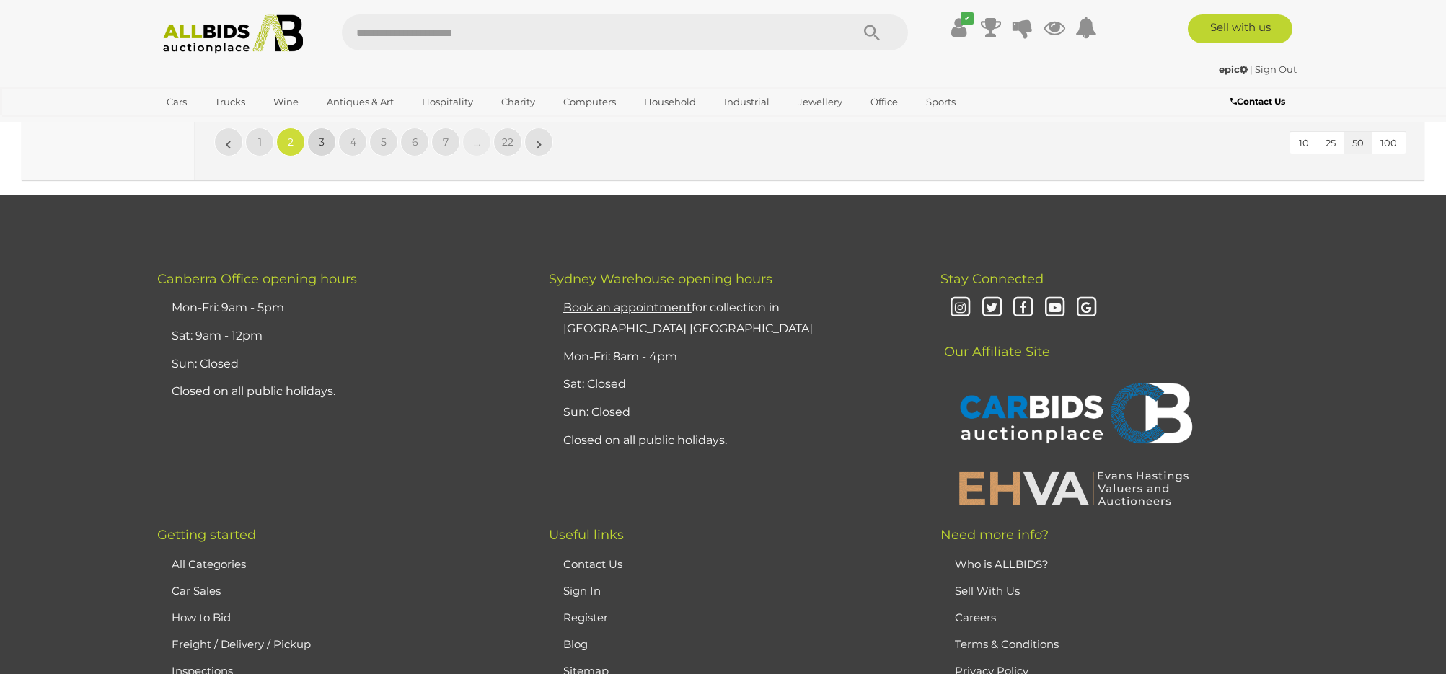
click at [322, 137] on span "3" at bounding box center [322, 142] width 6 height 13
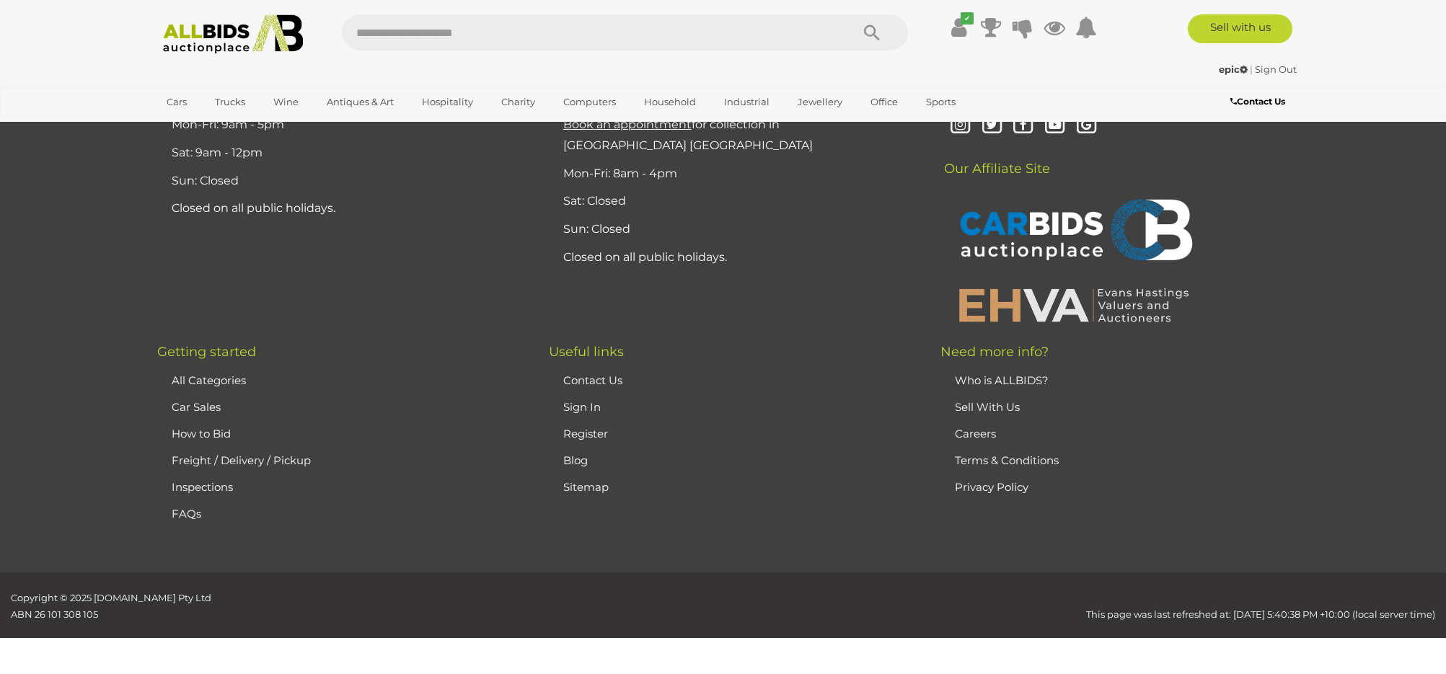
scroll to position [278, 0]
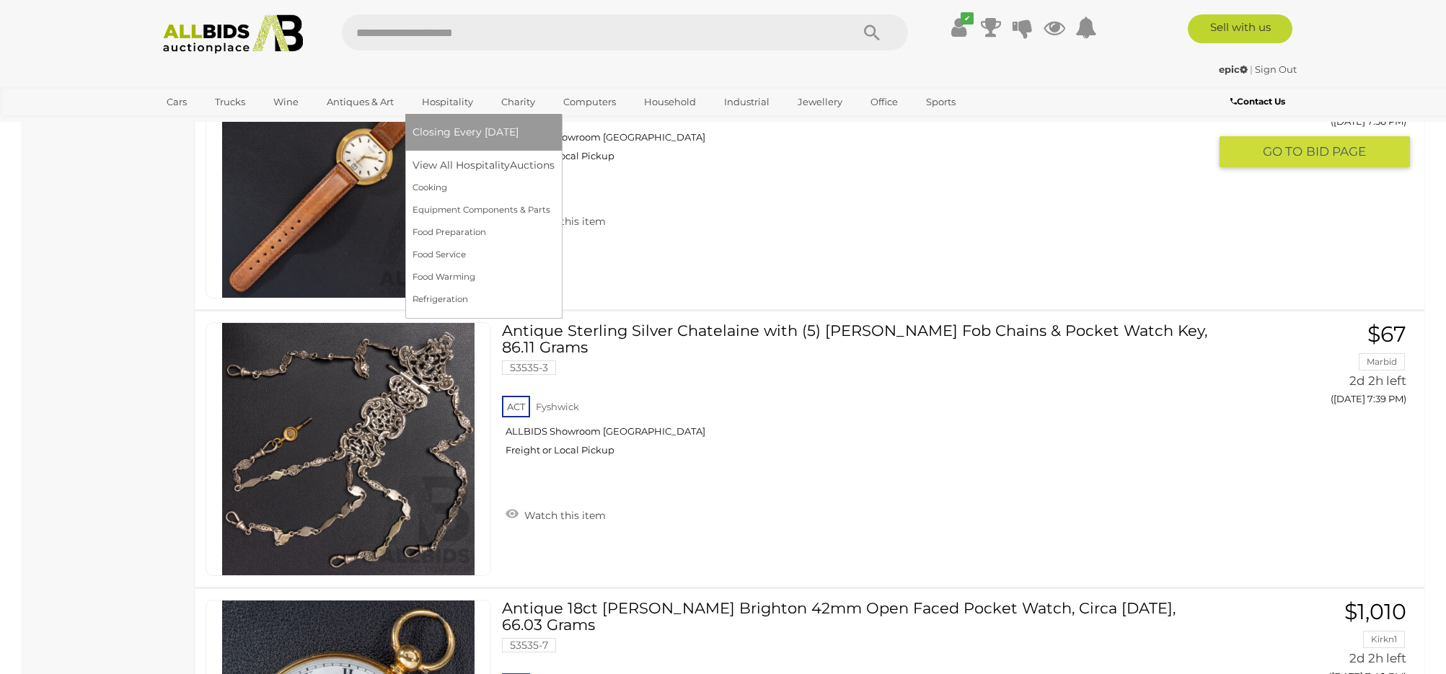
scroll to position [7869, 0]
